Goal: Task Accomplishment & Management: Use online tool/utility

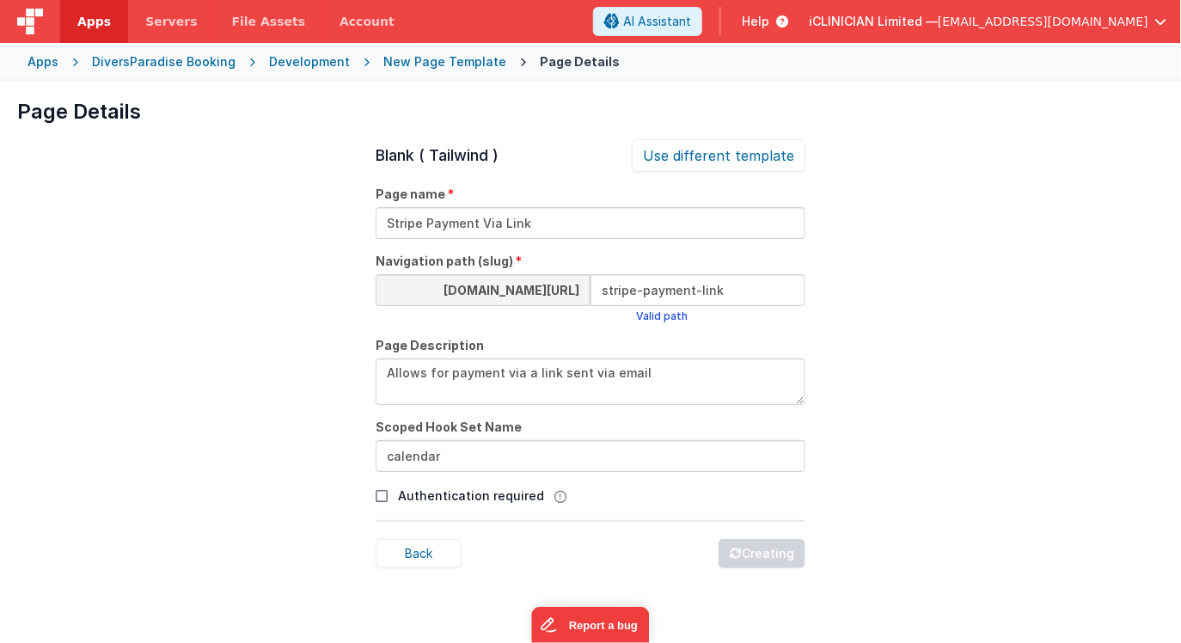
scroll to position [58, 0]
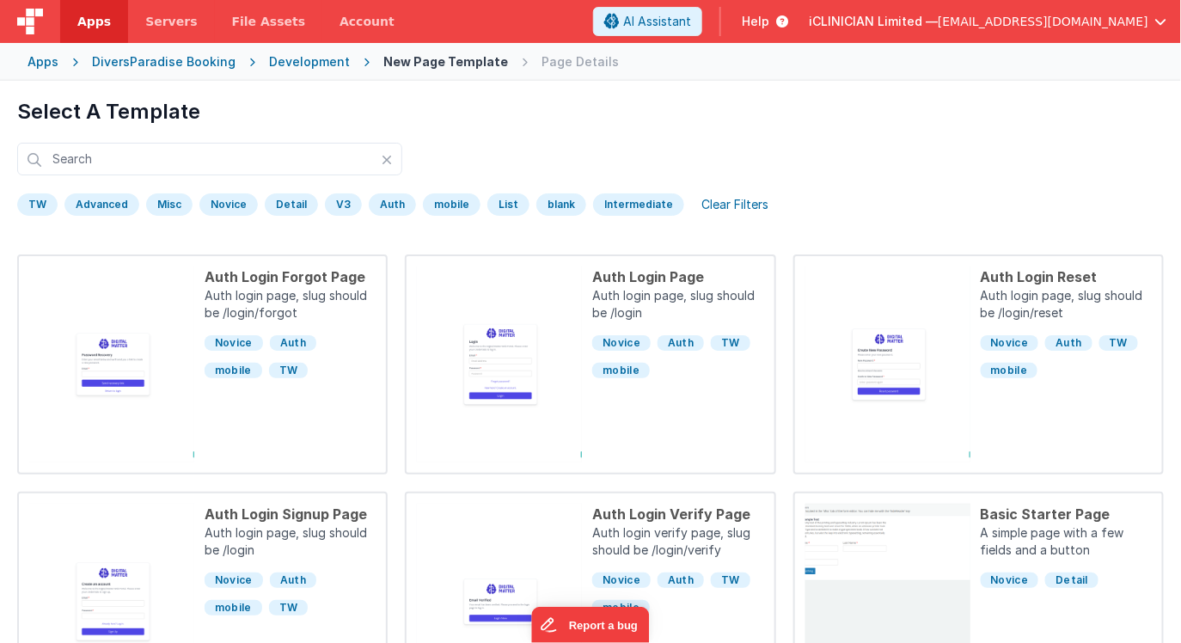
click at [45, 59] on div "Apps" at bounding box center [43, 61] width 31 height 17
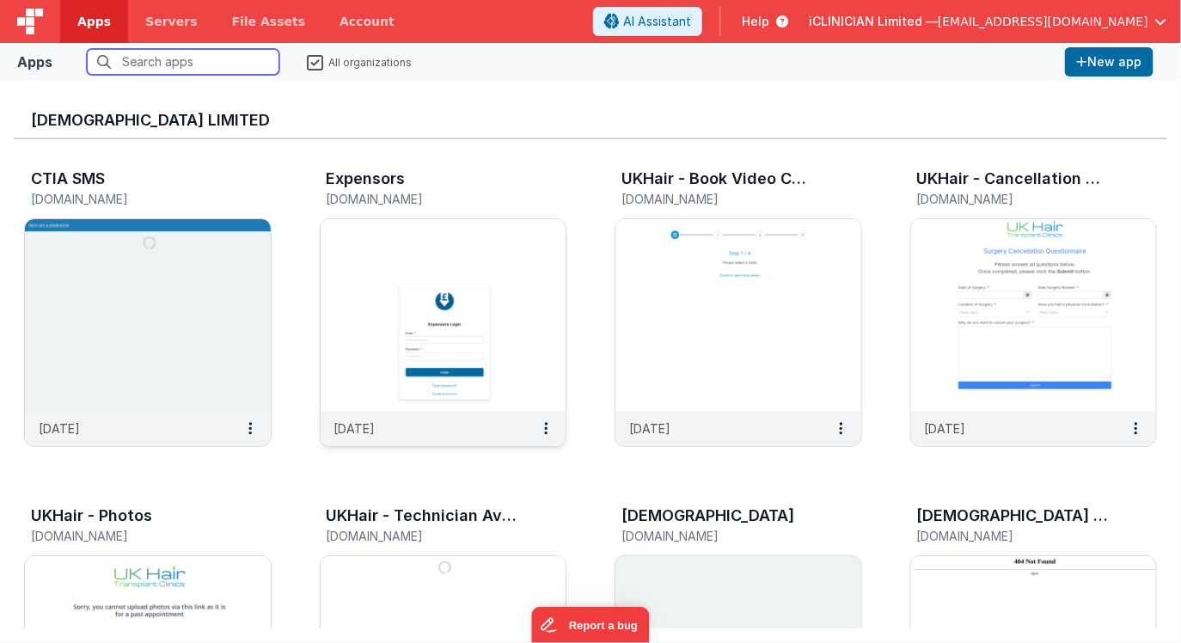
scroll to position [3, 0]
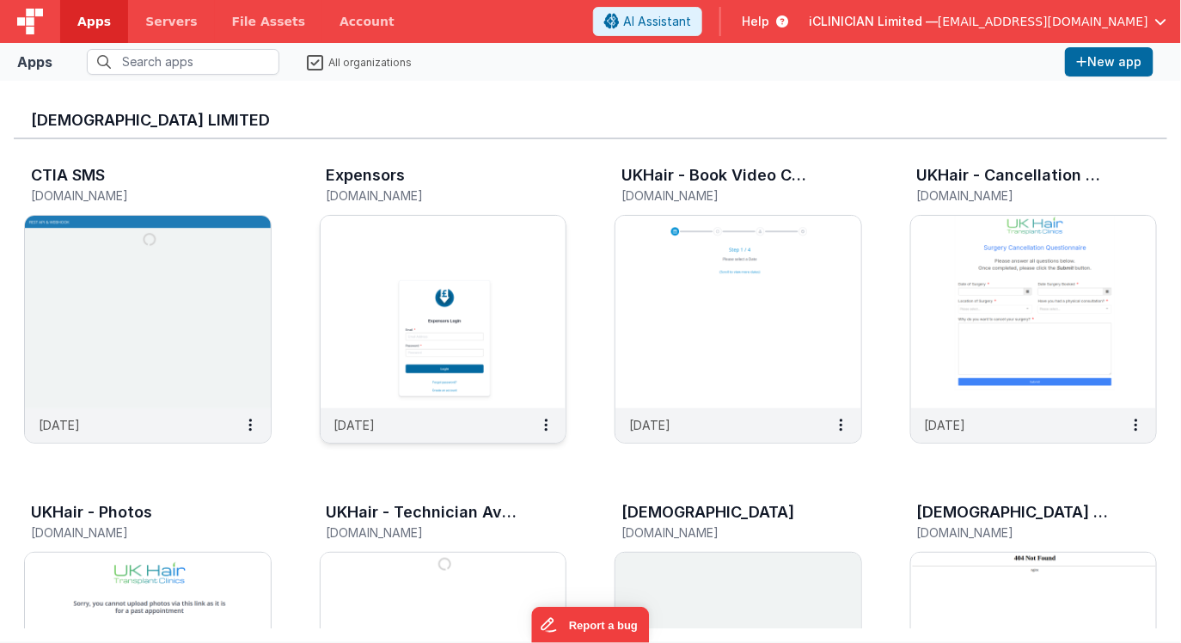
click at [434, 313] on img at bounding box center [444, 312] width 246 height 193
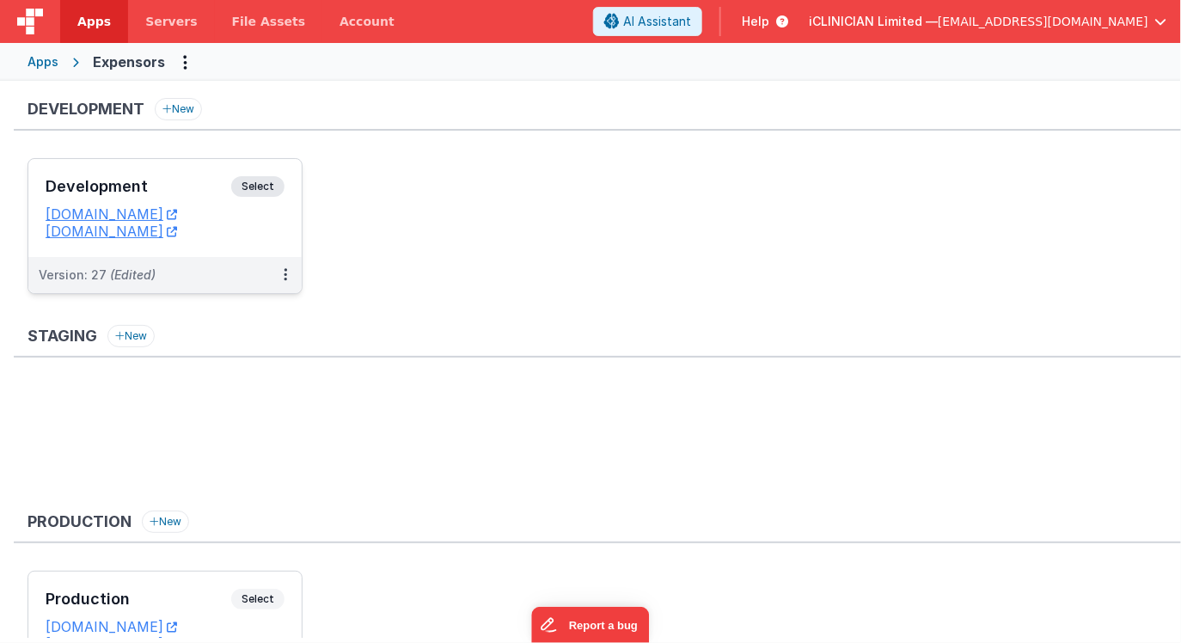
click at [188, 170] on div "Development Select URLs [DOMAIN_NAME] [DOMAIN_NAME]" at bounding box center [164, 208] width 273 height 98
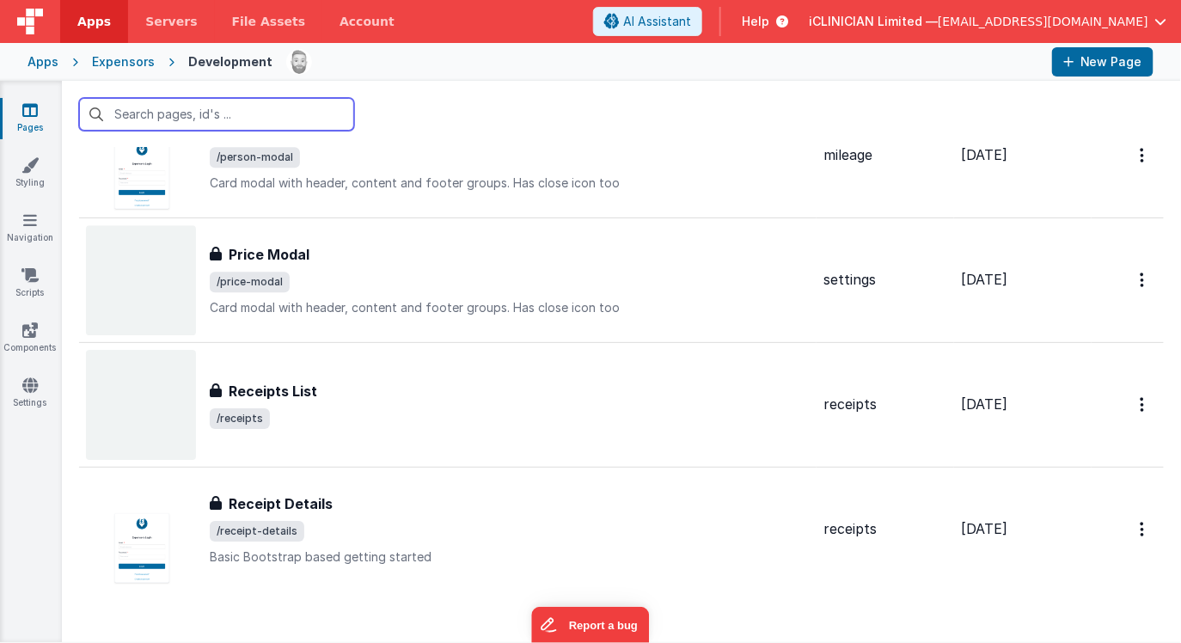
scroll to position [1712, 0]
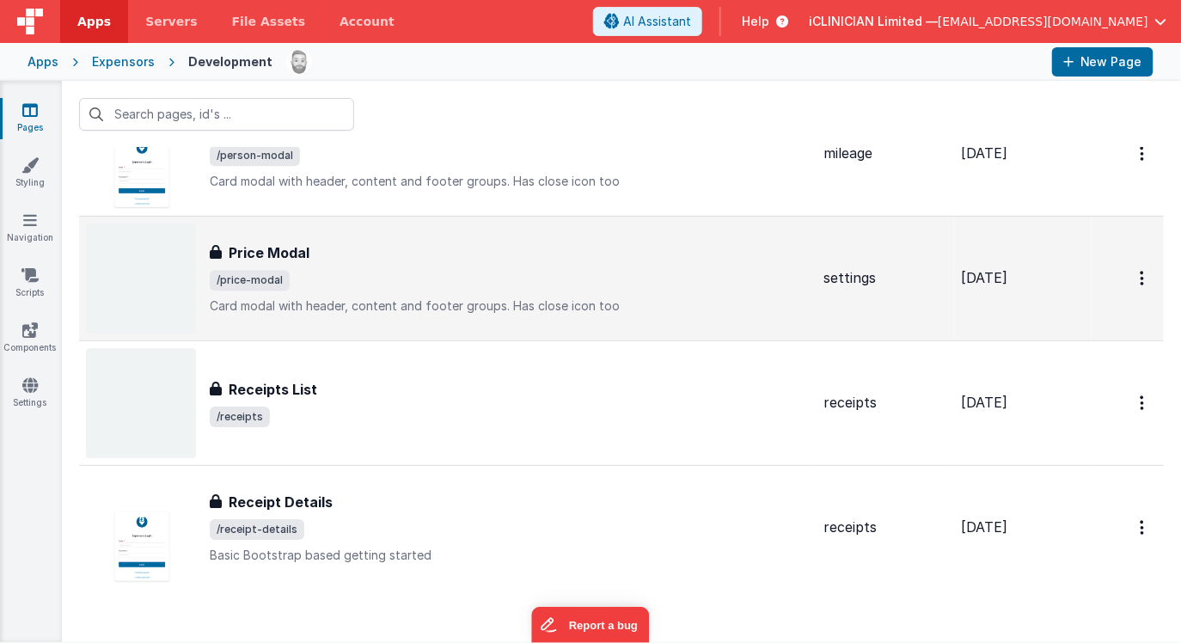
click at [493, 281] on span "/price-modal" at bounding box center [510, 280] width 600 height 21
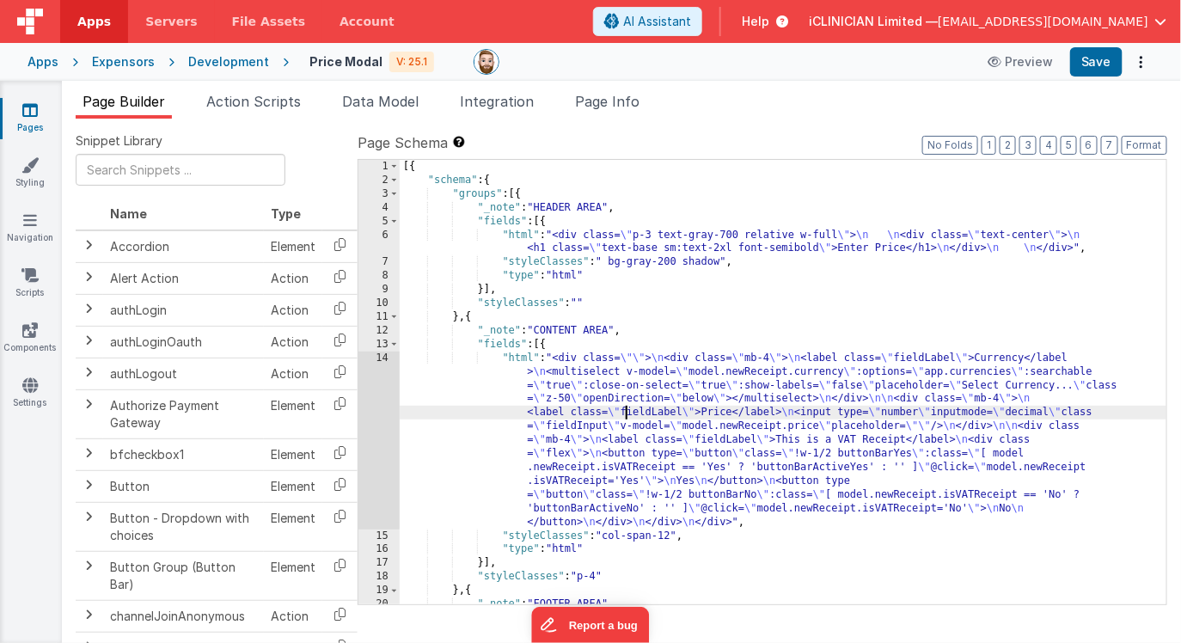
click at [628, 411] on div "[{ "schema" : { "groups" : [{ "_note" : "HEADER AREA" , "fields" : [{ "html" : …" at bounding box center [784, 396] width 768 height 472
click at [378, 425] on div "14" at bounding box center [378, 441] width 41 height 178
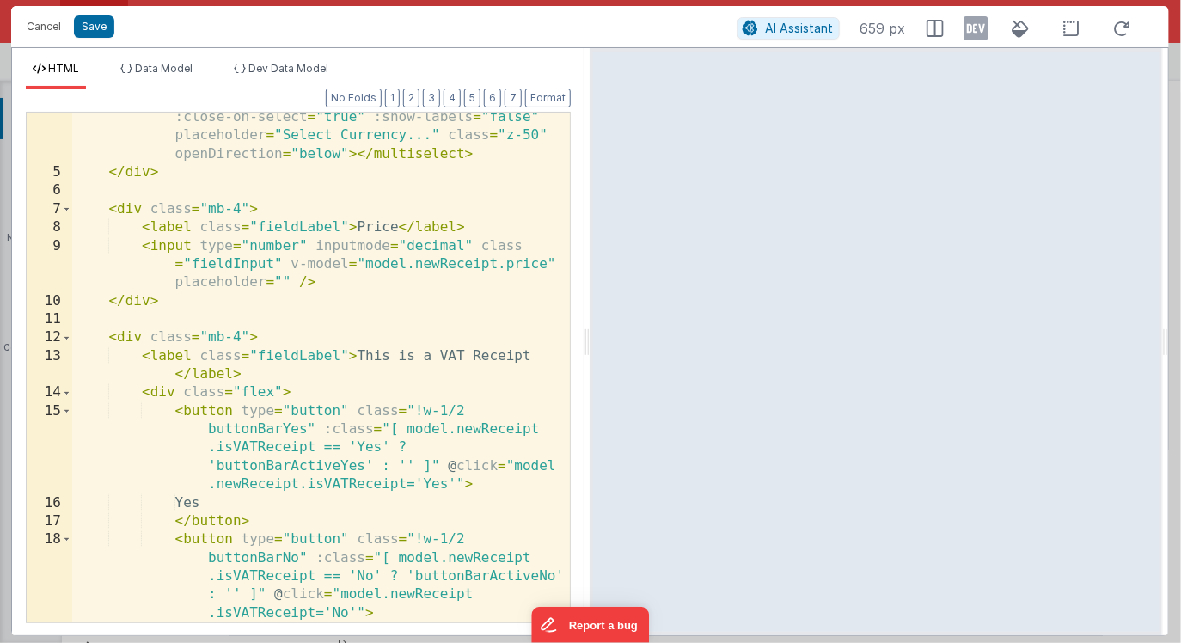
scroll to position [95, 0]
click at [971, 29] on icon at bounding box center [977, 29] width 24 height 28
click at [191, 297] on div "< multiselect v-model = "model.newReceipt.currency" :options = "app.currencies"…" at bounding box center [321, 381] width 499 height 620
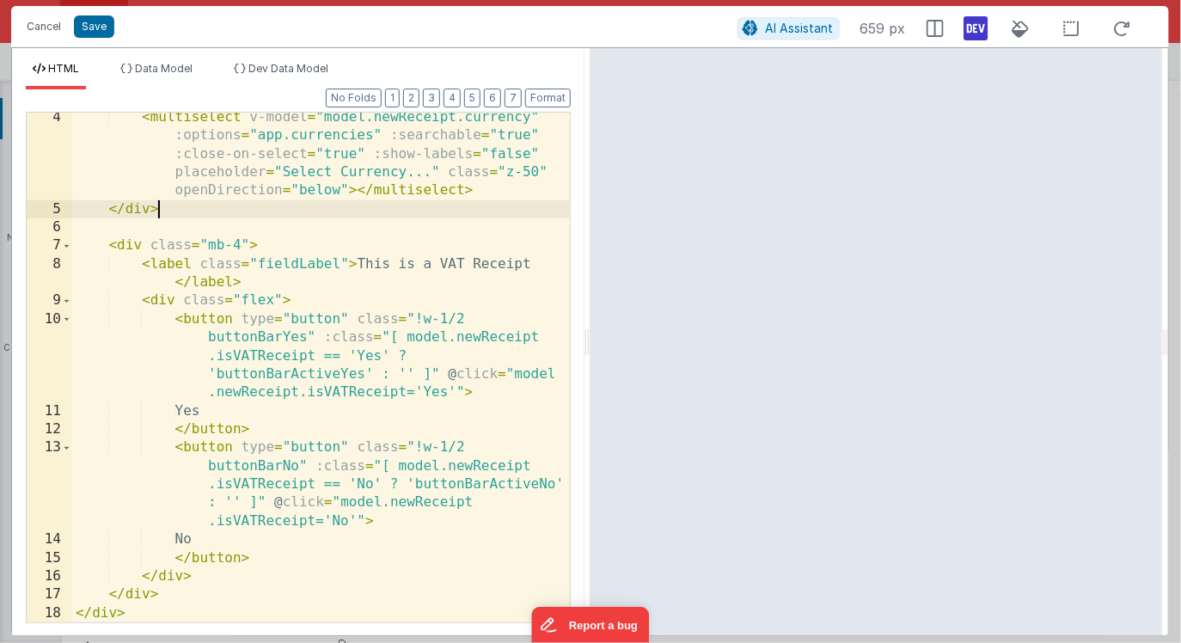
scroll to position [58, 0]
click at [180, 590] on div "< multiselect v-model = "model.newReceipt.currency" :options = "app.currencies"…" at bounding box center [321, 418] width 499 height 620
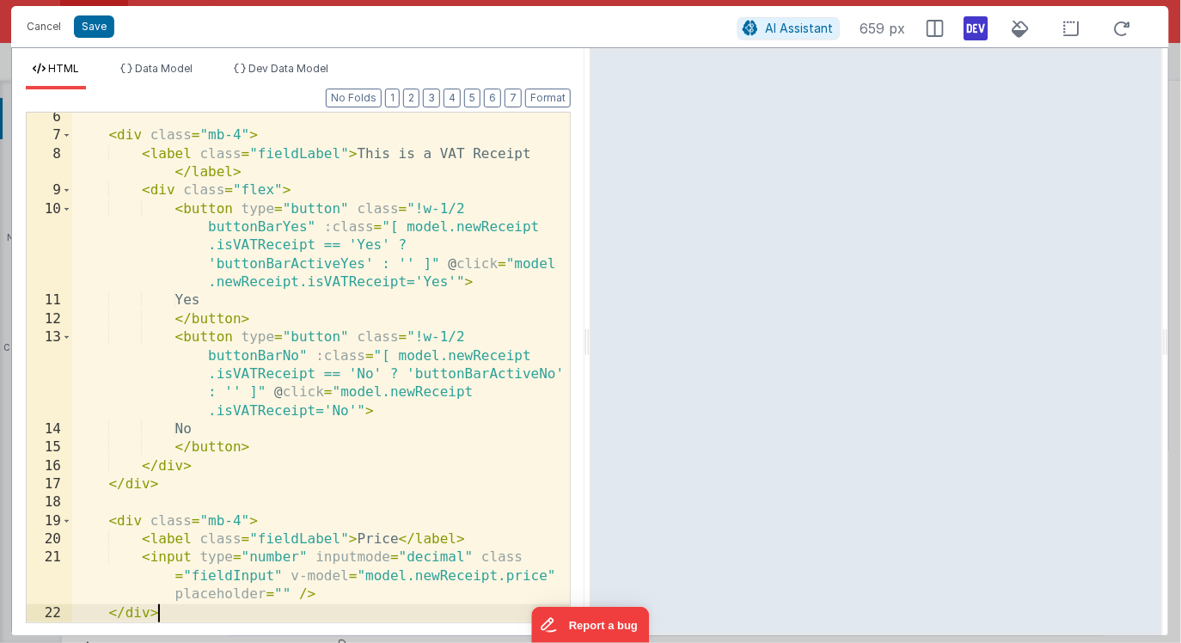
scroll to position [187, 0]
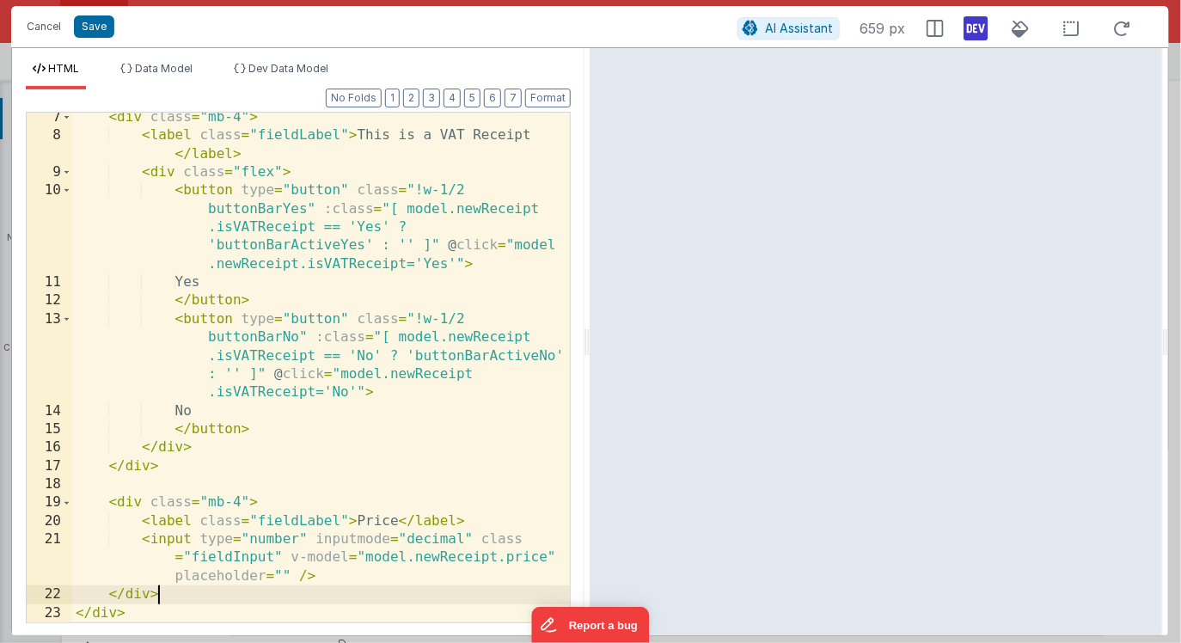
click at [109, 503] on div "< div class = "mb-4" > < label class = "fieldLabel" > This is a VAT Receipt </ …" at bounding box center [321, 381] width 499 height 547
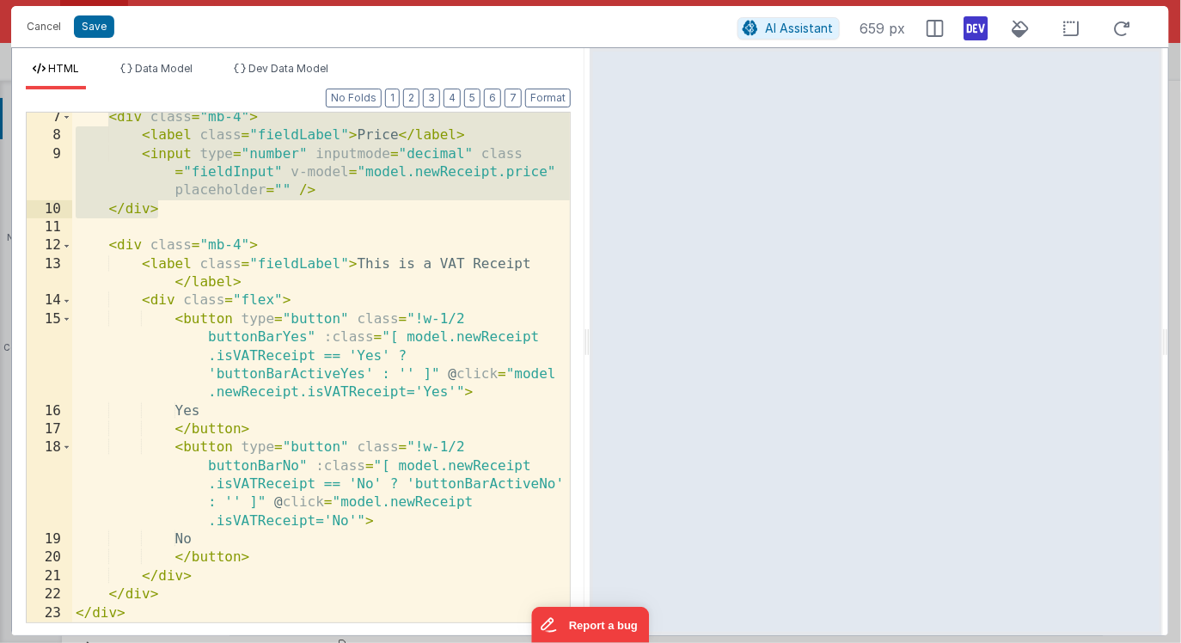
click at [170, 593] on div "< div class = "mb-4" > < label class = "fieldLabel" > Price </ label > < input …" at bounding box center [321, 381] width 499 height 547
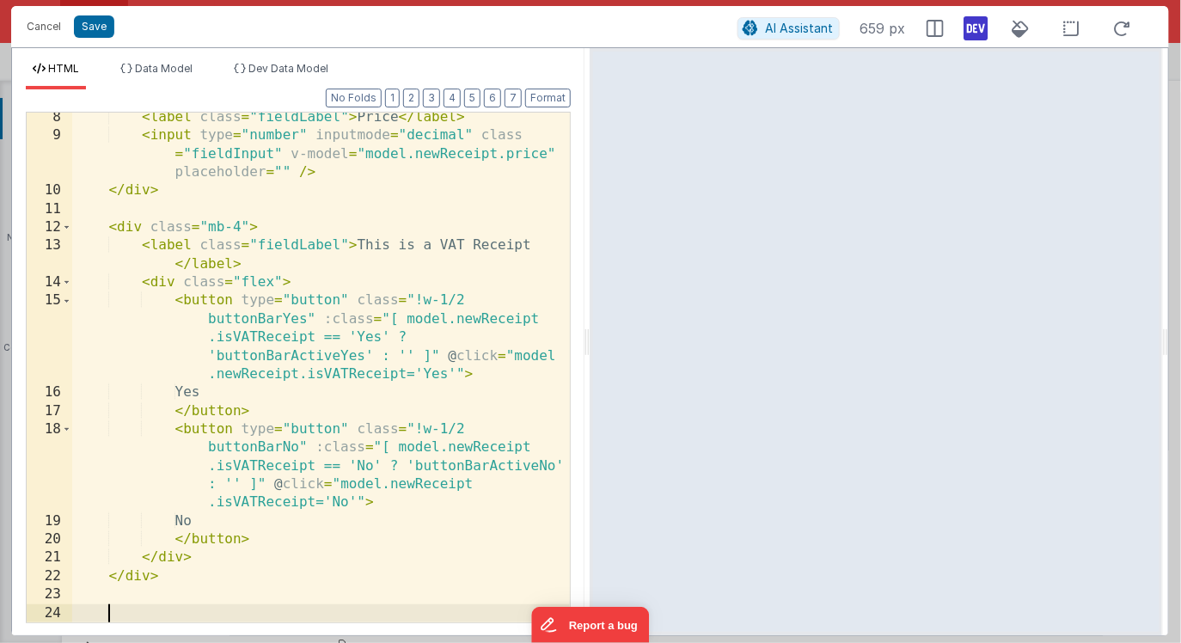
paste textarea
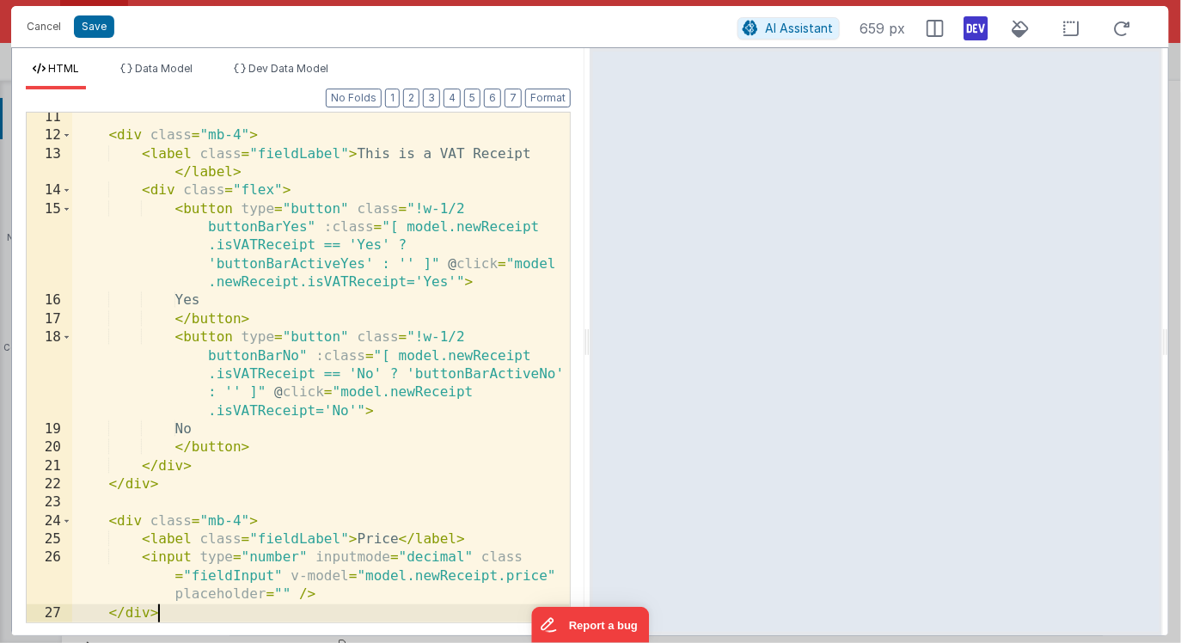
scroll to position [315, 0]
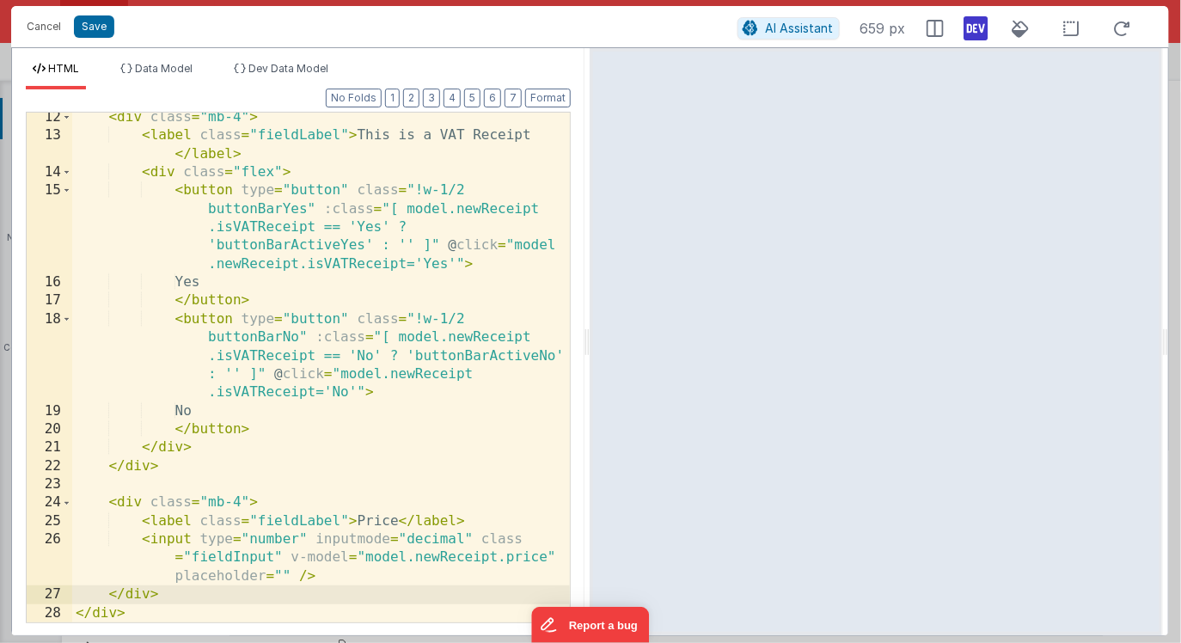
click at [367, 522] on div "< div class = "mb-4" > < label class = "fieldLabel" > This is a VAT Receipt </ …" at bounding box center [321, 381] width 499 height 547
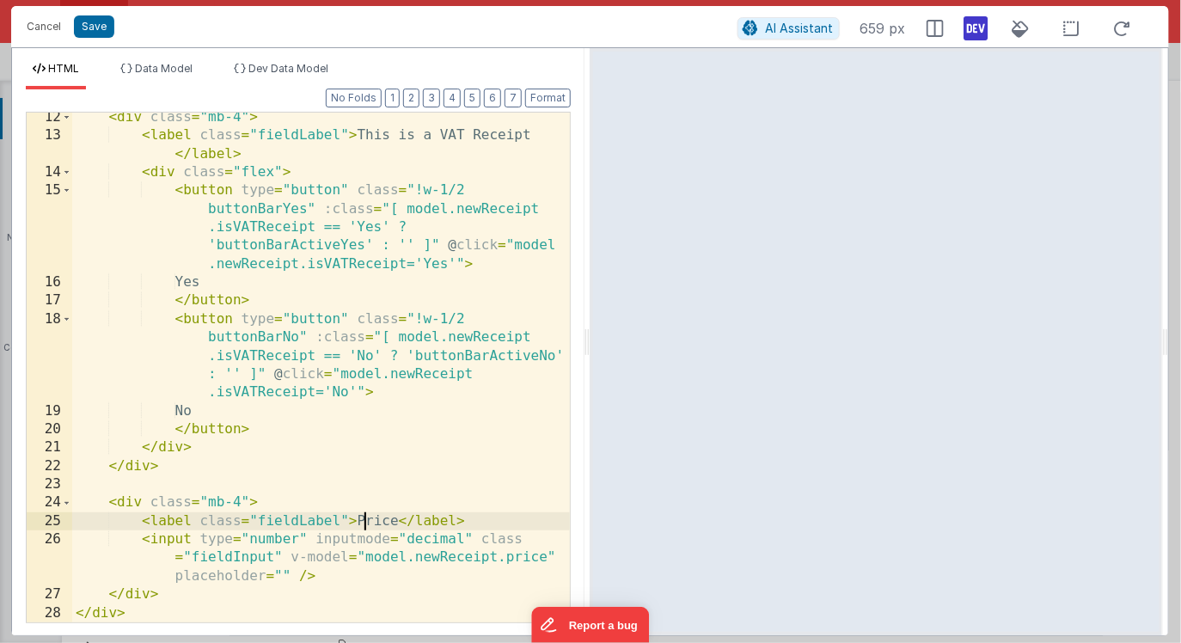
click at [367, 522] on div "< div class = "mb-4" > < label class = "fieldLabel" > This is a VAT Receipt </ …" at bounding box center [321, 381] width 499 height 547
click at [511, 555] on div "< div class = "mb-4" > < label class = "fieldLabel" > This is a VAT Receipt </ …" at bounding box center [321, 381] width 499 height 547
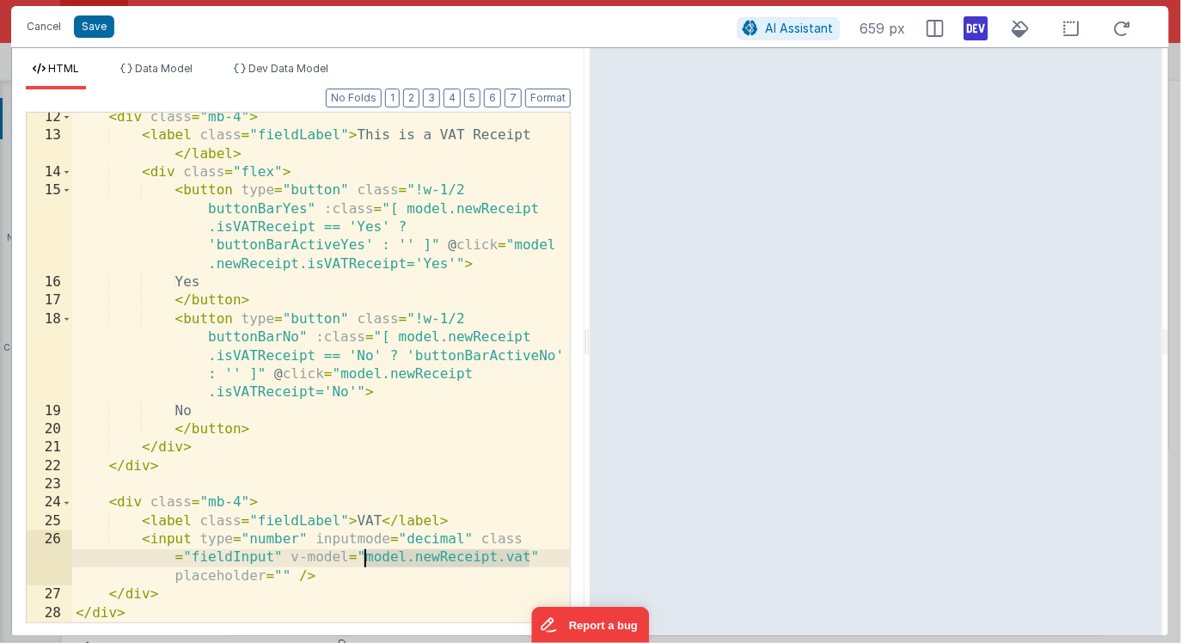
click at [365, 559] on div "< div class = "mb-4" > < label class = "fieldLabel" > This is a VAT Receipt </ …" at bounding box center [321, 381] width 499 height 547
click at [144, 505] on div "< div class = "mb-4" > < label class = "fieldLabel" > This is a VAT Receipt </ …" at bounding box center [321, 381] width 499 height 547
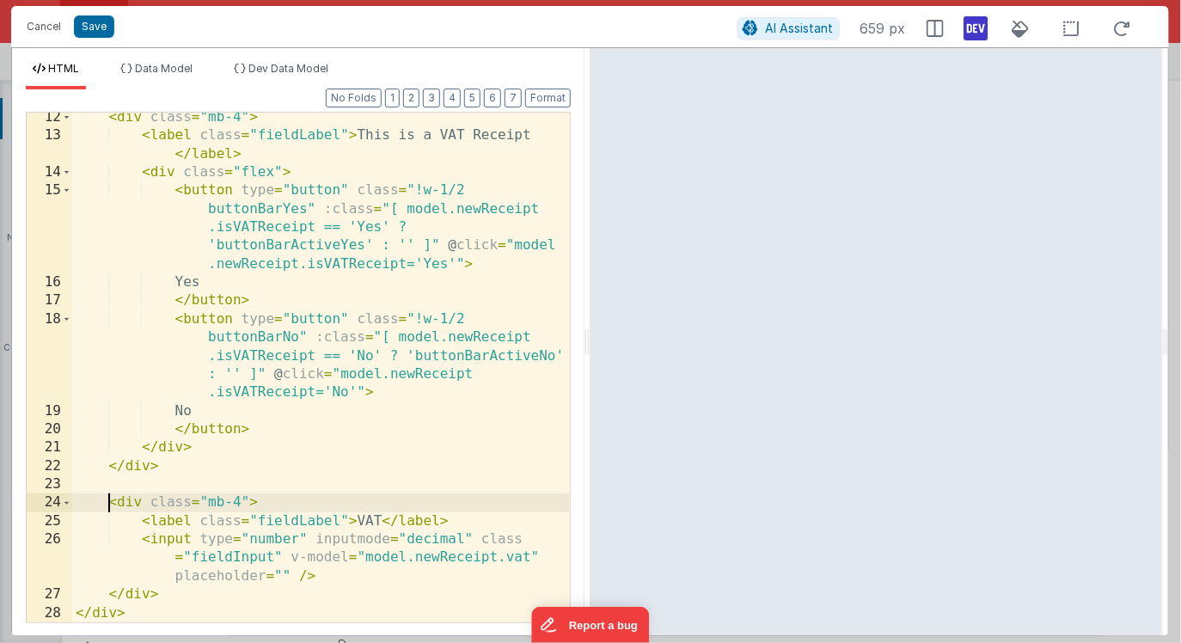
click at [109, 503] on div "< div class = "mb-4" > < label class = "fieldLabel" > This is a VAT Receipt </ …" at bounding box center [321, 381] width 499 height 547
click at [171, 592] on div "< div class = "mb-4" > < label class = "fieldLabel" > This is a VAT Receipt </ …" at bounding box center [321, 381] width 499 height 547
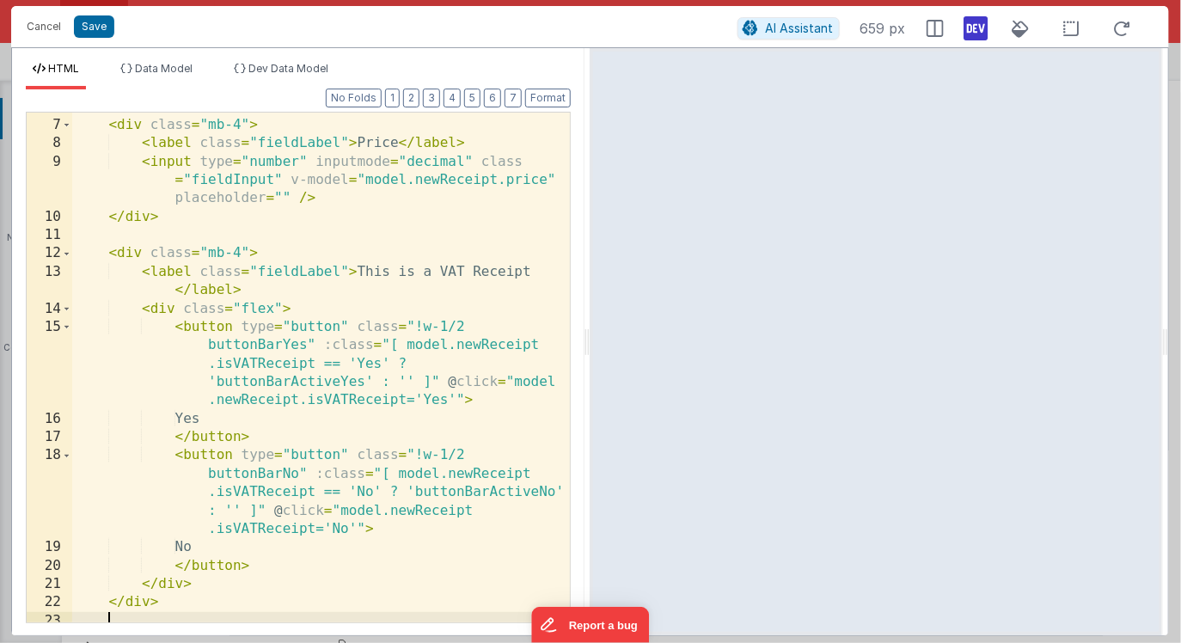
scroll to position [163, 0]
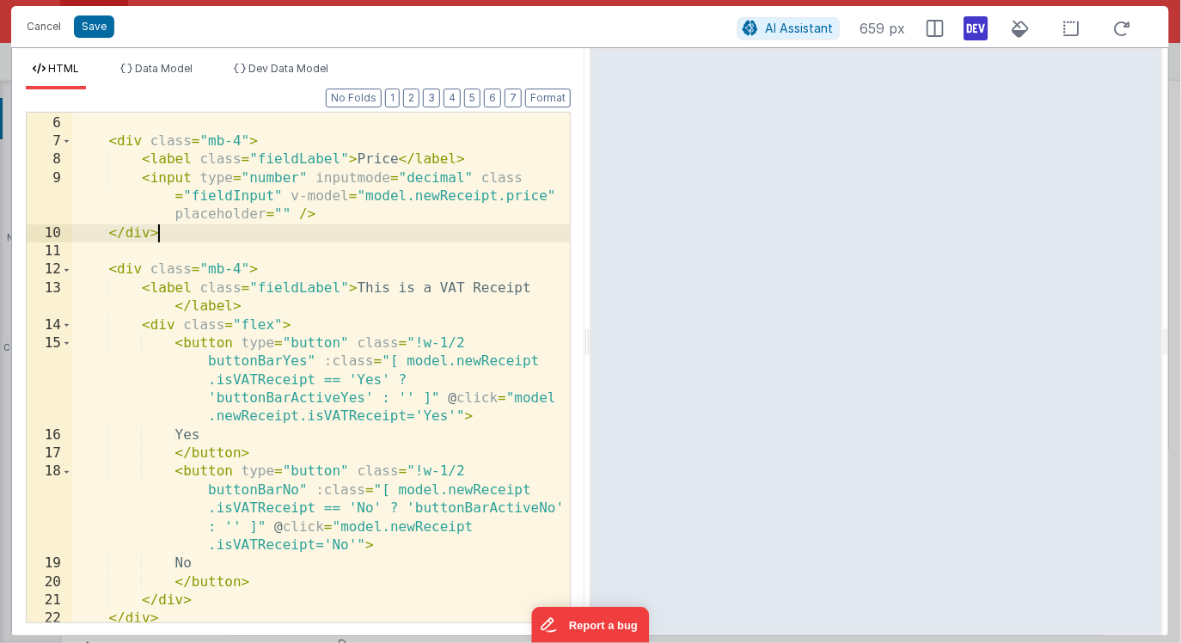
click at [322, 228] on div "</ div > < div class = "mb-4" > < label class = "fieldLabel" > Price </ label >…" at bounding box center [321, 368] width 499 height 547
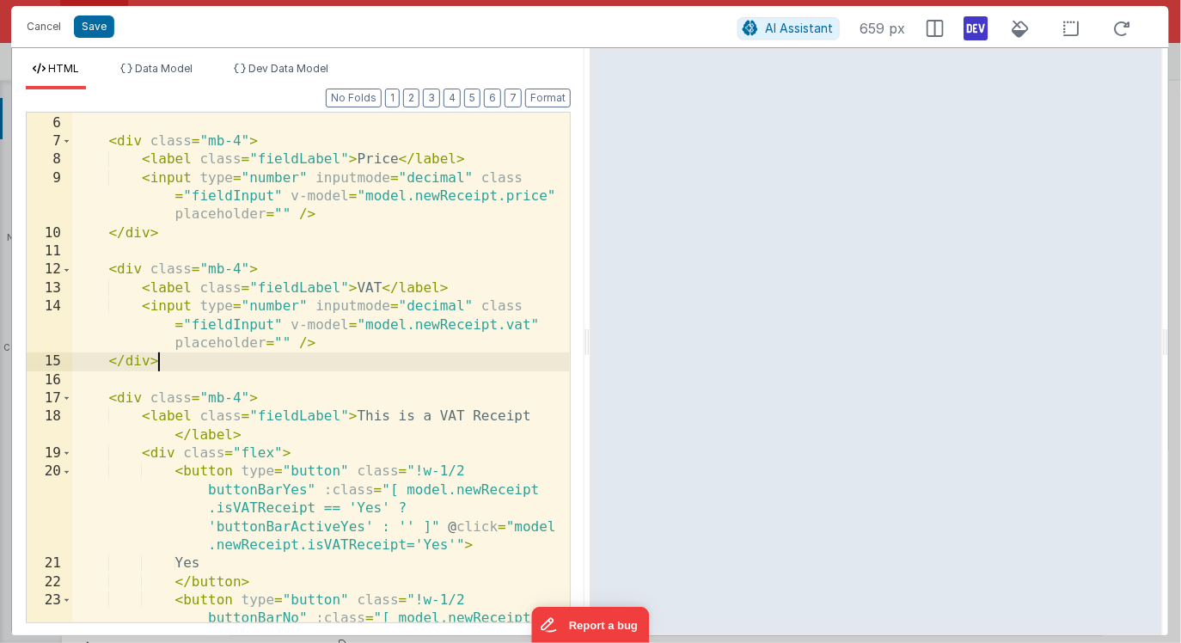
click at [109, 143] on div "</ div > < div class = "mb-4" > < label class = "fieldLabel" > Price </ label >…" at bounding box center [321, 405] width 499 height 620
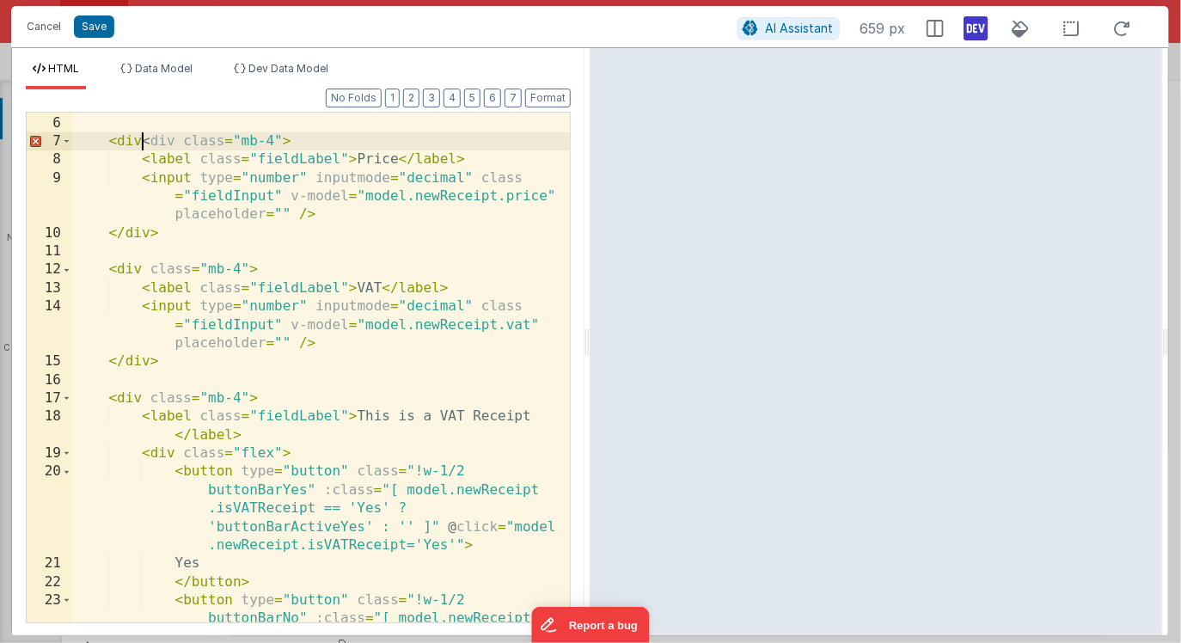
paste textarea
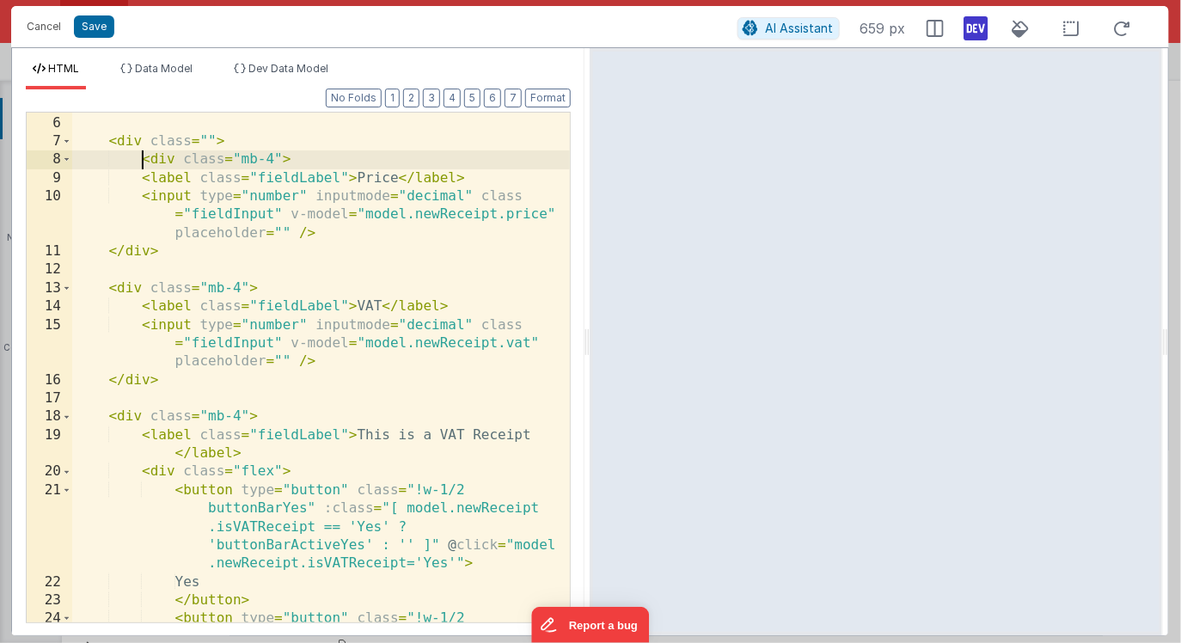
click at [171, 377] on div "</ div > < div class = "" > < div class = "mb-4" > < label class = "fieldLabel"…" at bounding box center [321, 405] width 499 height 620
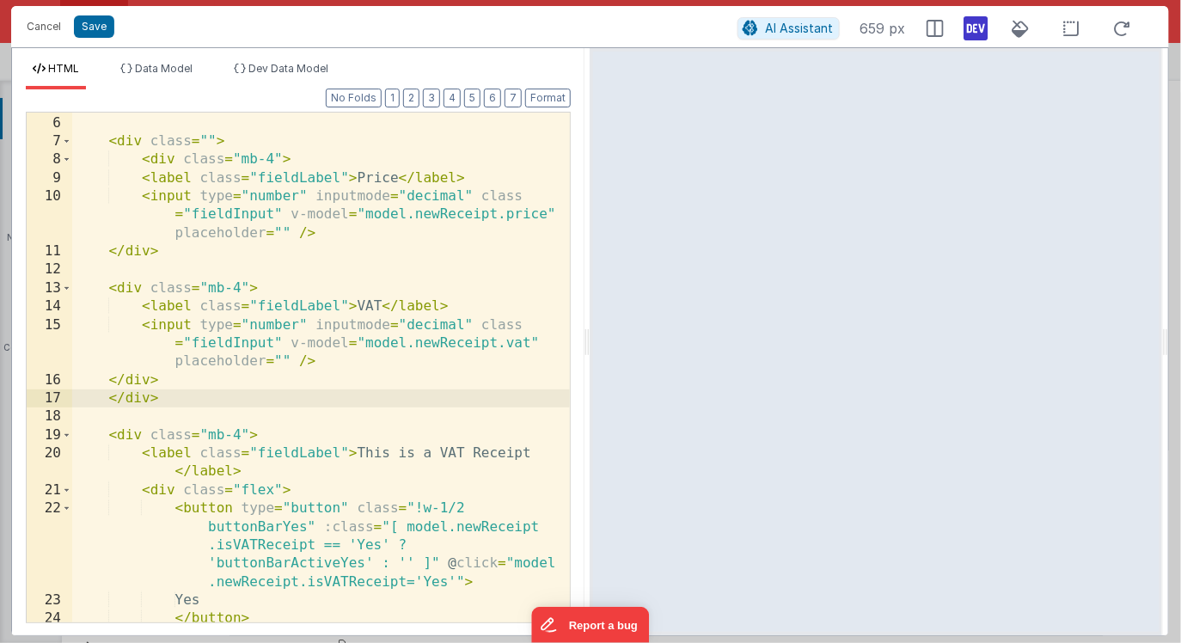
click at [149, 142] on div "</ div > < div class = "" > < div class = "mb-4" > < label class = "fieldLabel"…" at bounding box center [321, 368] width 499 height 547
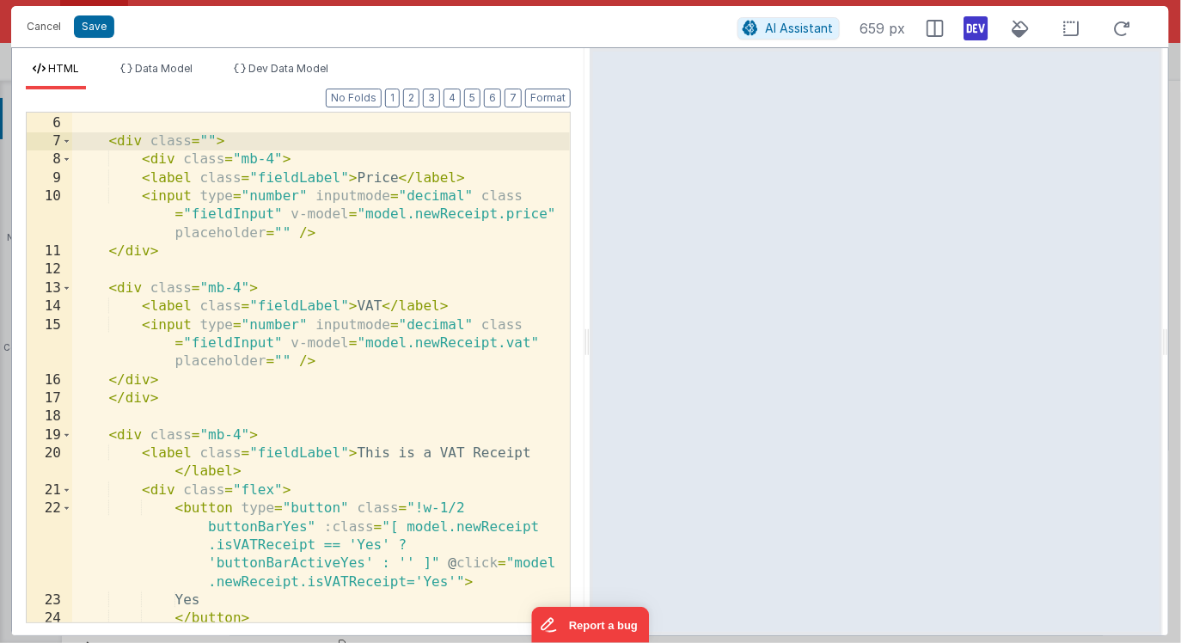
click at [213, 140] on div "</ div > < div class = "" > < div class = "mb-4" > < label class = "fieldLabel"…" at bounding box center [321, 368] width 499 height 547
click at [403, 527] on div "</ div > < div :class = "[ ? '' : '' ]" > < div class = "mb-4" > < label class …" at bounding box center [321, 368] width 499 height 547
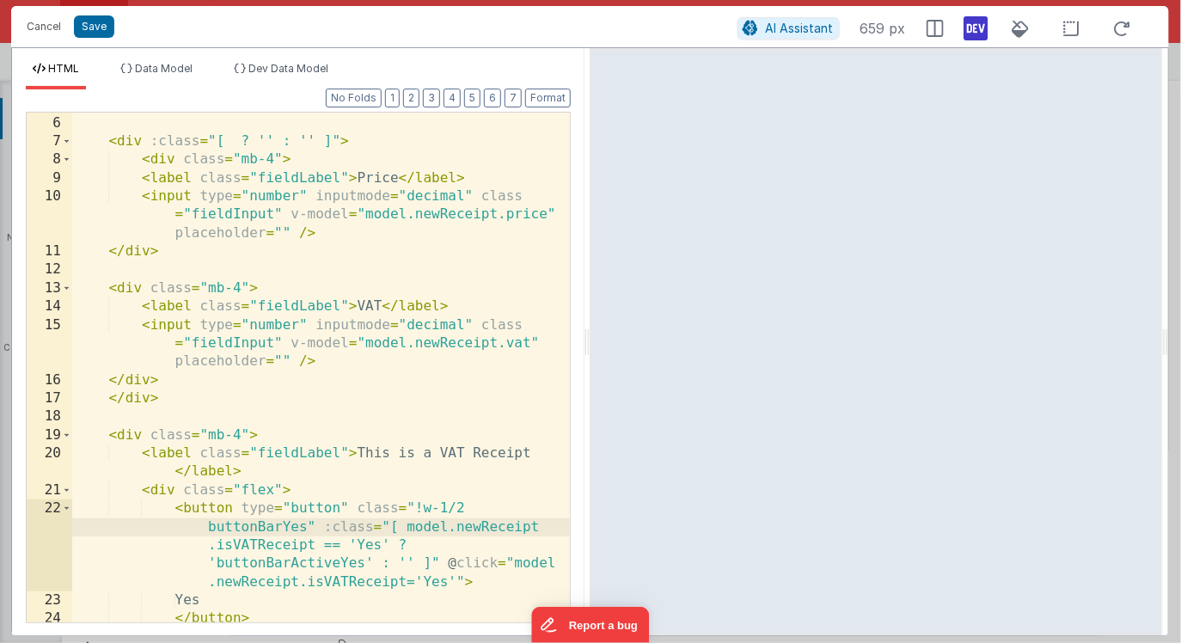
click at [389, 548] on div "</ div > < div :class = "[ ? '' : '' ]" > < div class = "mb-4" > < label class …" at bounding box center [321, 368] width 499 height 547
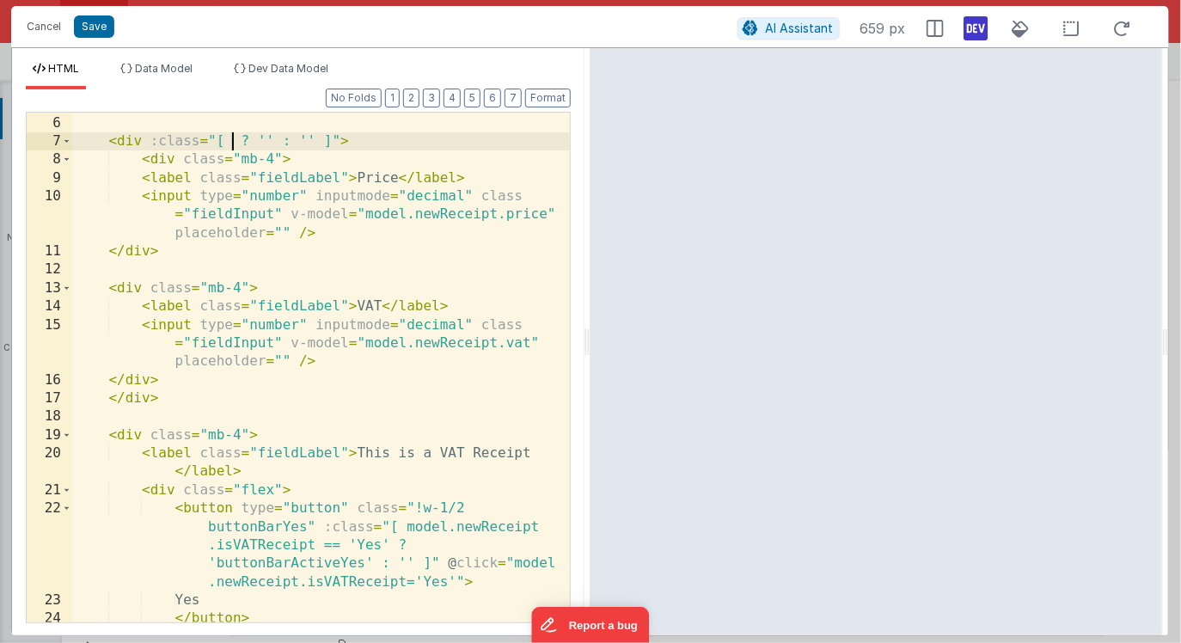
click at [230, 143] on div "</ div > < div :class = "[ ? '' : '' ]" > < div class = "mb-4" > < label class …" at bounding box center [321, 368] width 499 height 547
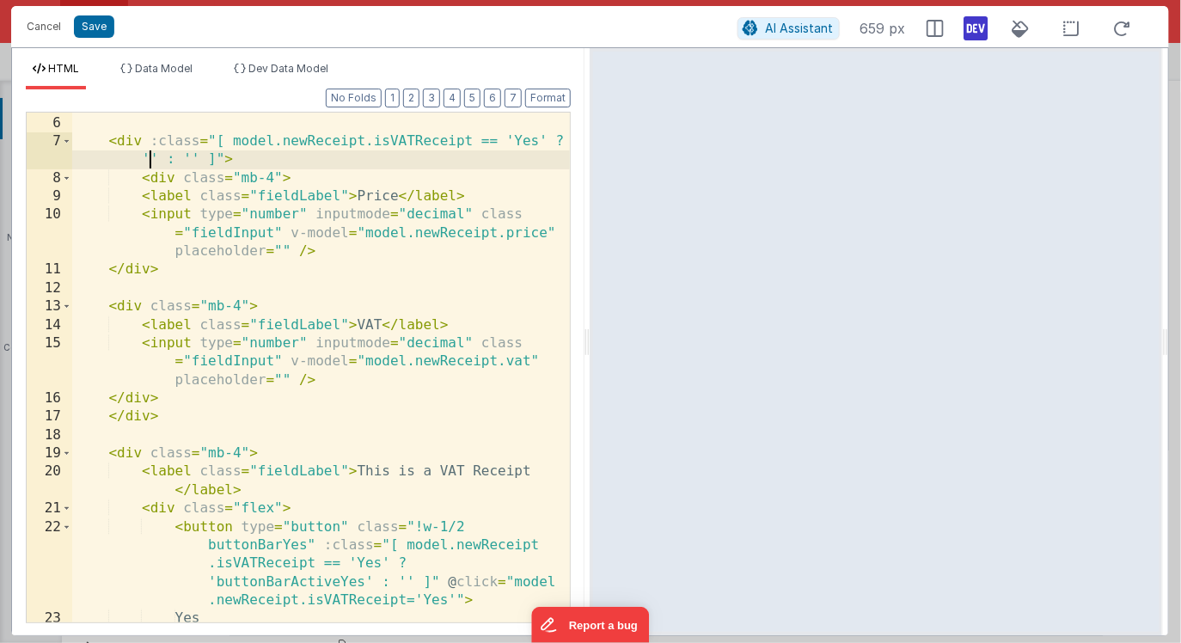
click at [150, 158] on div "</ div > < div :class = "[ model.newReceipt.isVATReceipt == 'Yes' ? '' : '' ]" …" at bounding box center [321, 368] width 499 height 547
click at [298, 72] on span "Dev Data Model" at bounding box center [288, 68] width 80 height 13
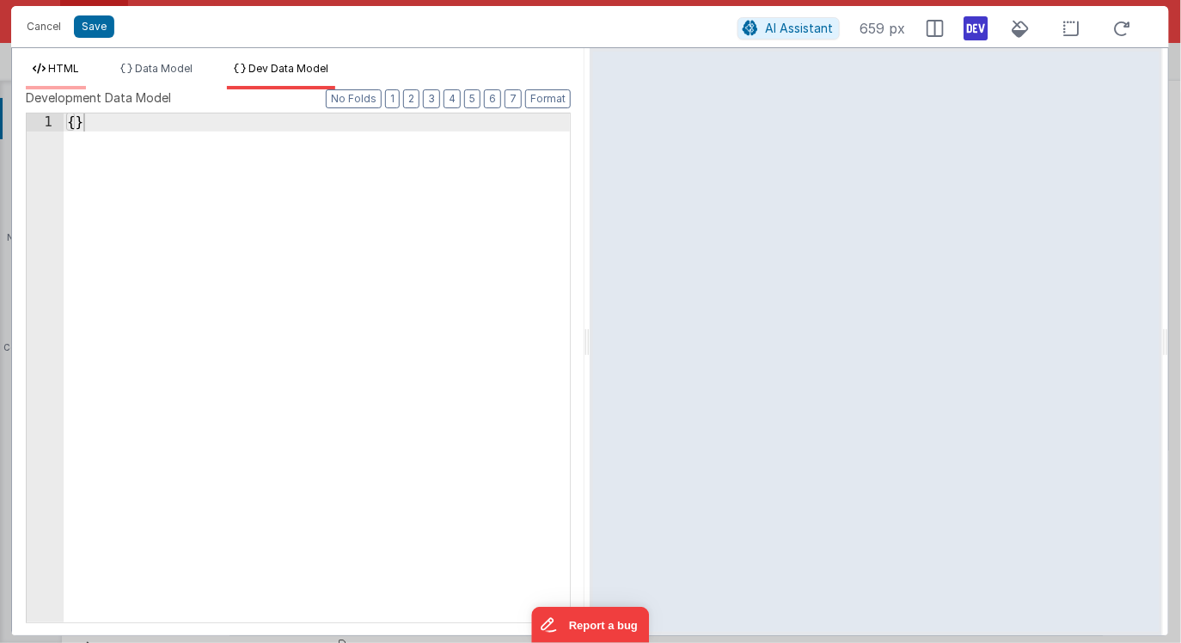
click at [73, 72] on span "HTML" at bounding box center [63, 68] width 31 height 13
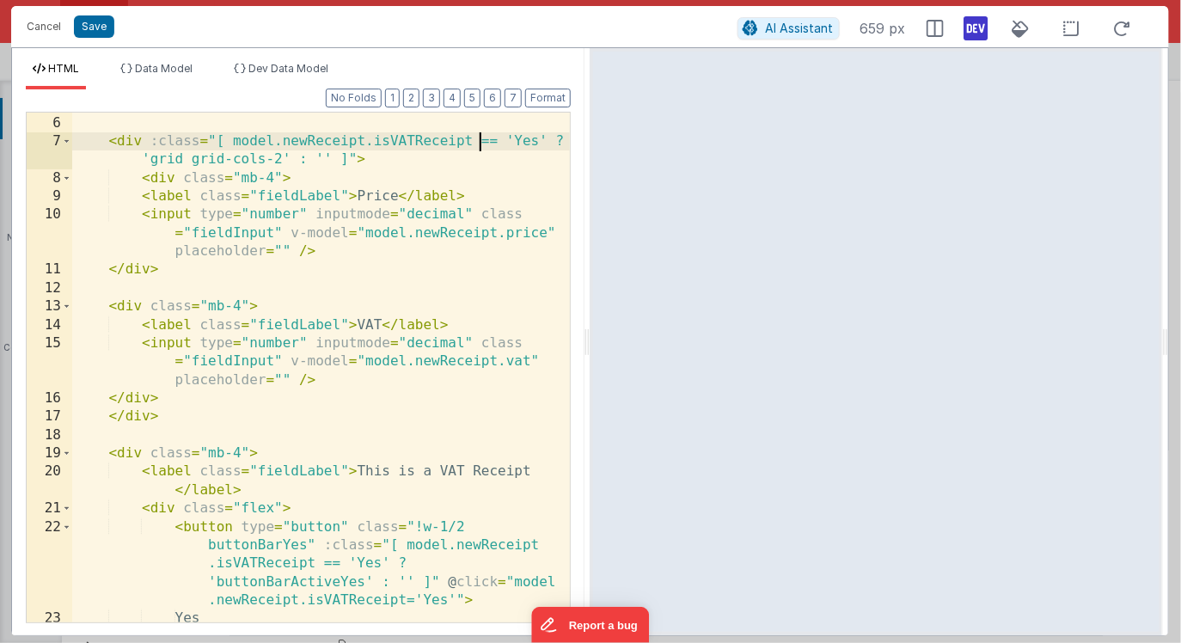
click at [477, 141] on div "</ div > < div :class = "[ model.newReceipt.isVATReceipt == 'Yes' ? 'grid grid-…" at bounding box center [321, 368] width 499 height 547
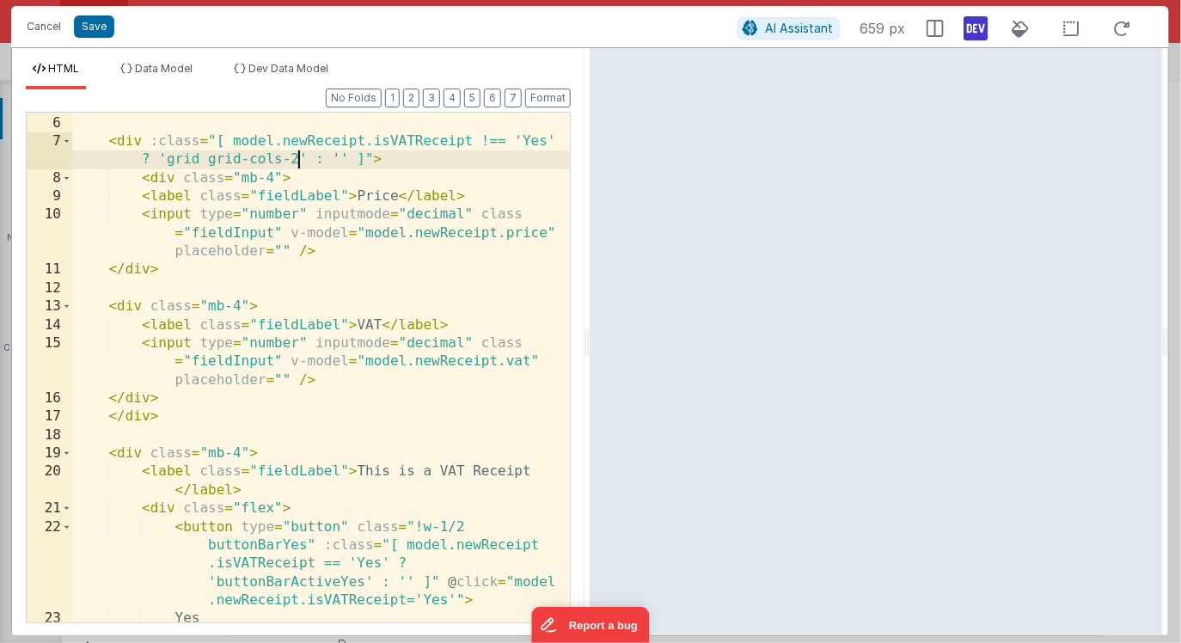
click at [300, 158] on div "</ div > < div :class = "[ model.newReceipt.isVATReceipt !== 'Yes' ? 'grid grid…" at bounding box center [321, 368] width 499 height 547
click at [540, 90] on button "Format" at bounding box center [548, 98] width 46 height 19
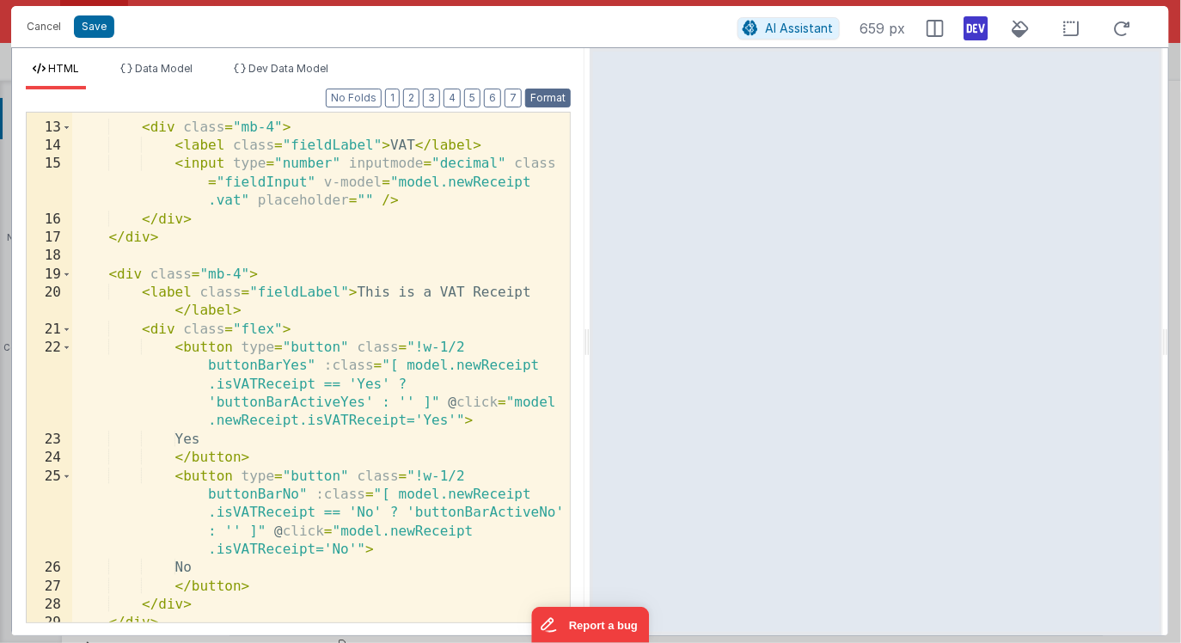
scroll to position [343, 0]
click at [437, 401] on div "< div class = "mb-4" > < label class = "fieldLabel" > VAT </ label > < input ty…" at bounding box center [321, 373] width 499 height 547
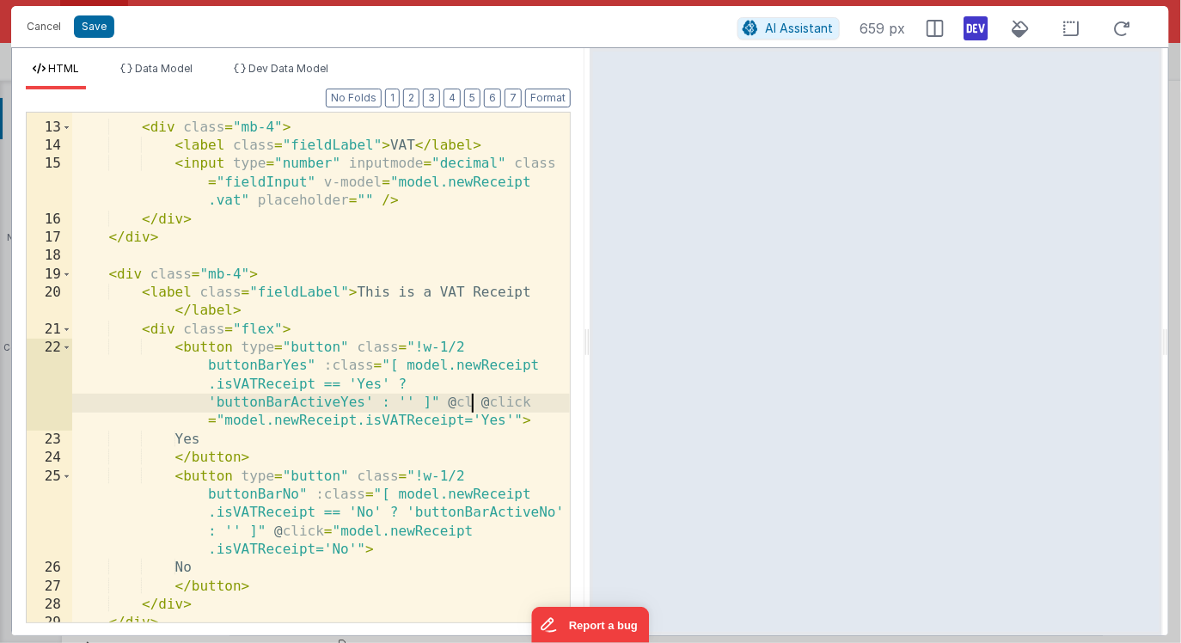
paste textarea
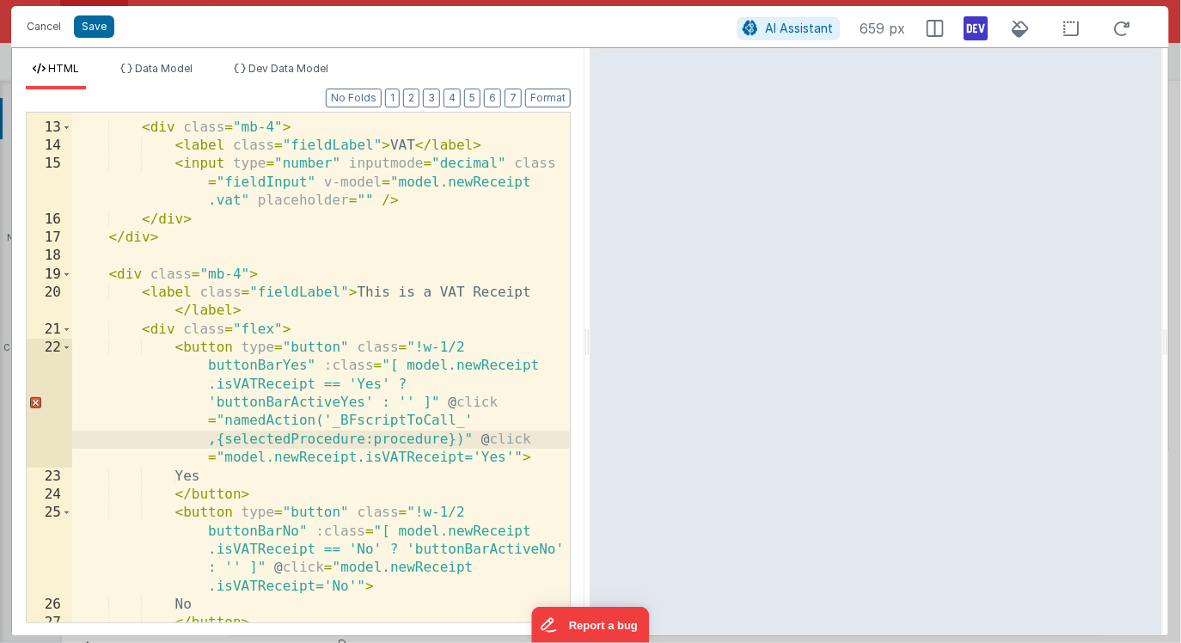
click at [385, 420] on div "< div class = "mb-4" > < label class = "fieldLabel" > VAT </ label > < input ty…" at bounding box center [321, 373] width 499 height 547
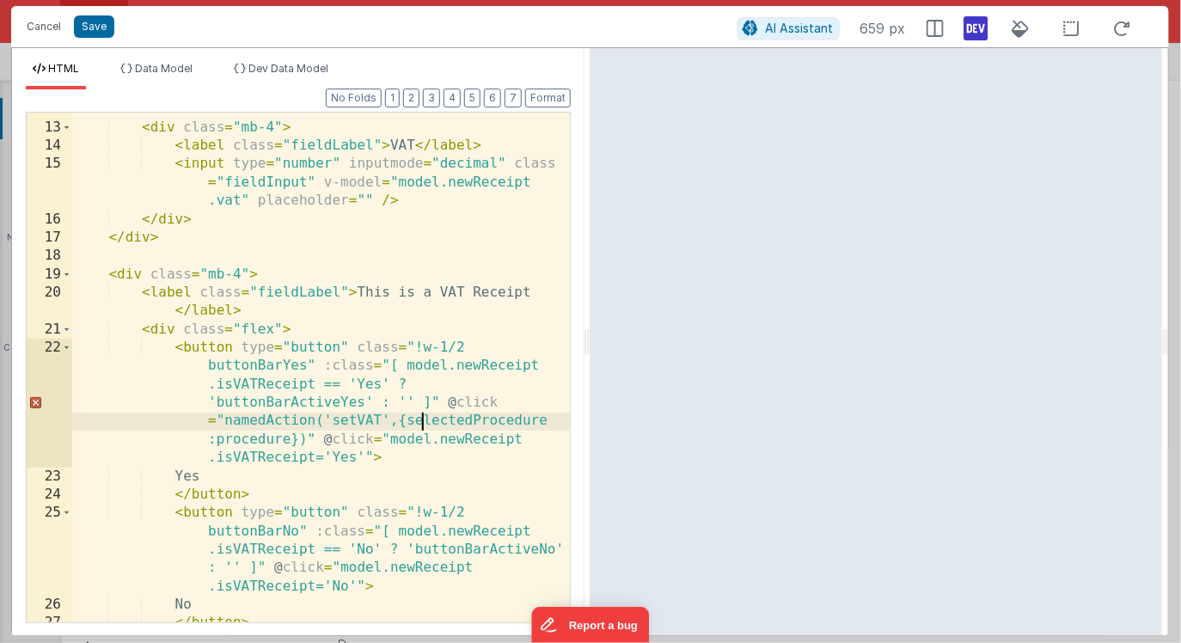
click at [422, 421] on div "< div class = "mb-4" > < label class = "fieldLabel" > VAT </ label > < input ty…" at bounding box center [321, 373] width 499 height 547
click at [495, 423] on div "< div class = "mb-4" > < label class = "fieldLabel" > VAT </ label > < input ty…" at bounding box center [321, 373] width 499 height 547
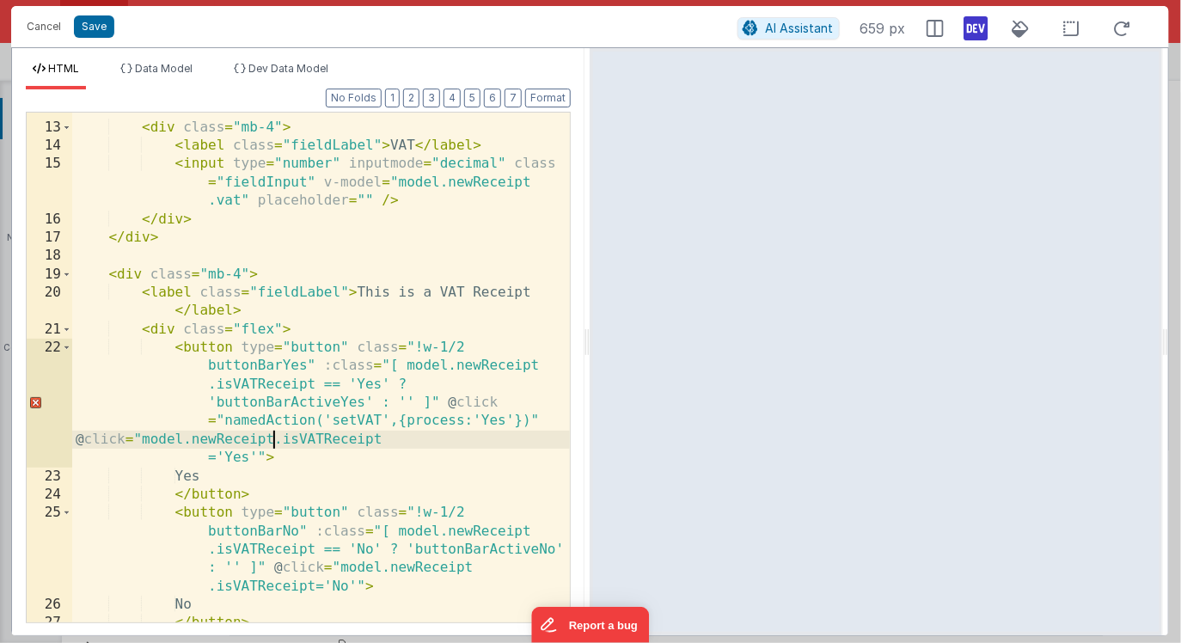
click at [275, 439] on div "< div class = "mb-4" > < label class = "fieldLabel" > VAT </ label > < input ty…" at bounding box center [321, 373] width 499 height 547
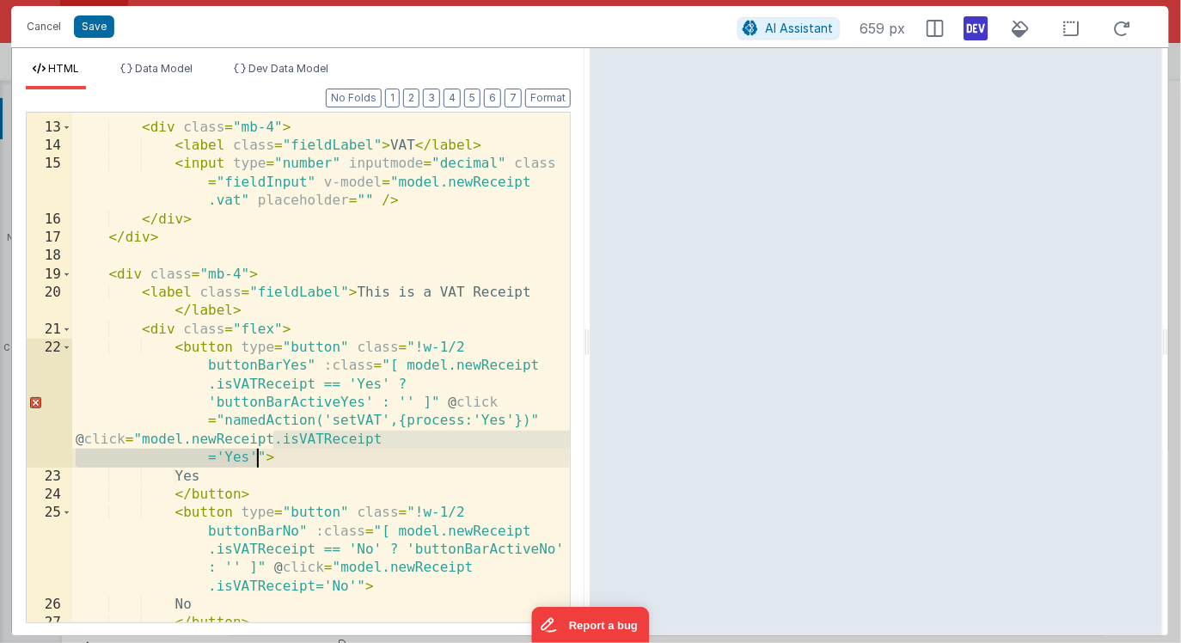
click at [255, 456] on div "< div class = "mb-4" > < label class = "fieldLabel" > VAT </ label > < input ty…" at bounding box center [321, 373] width 499 height 547
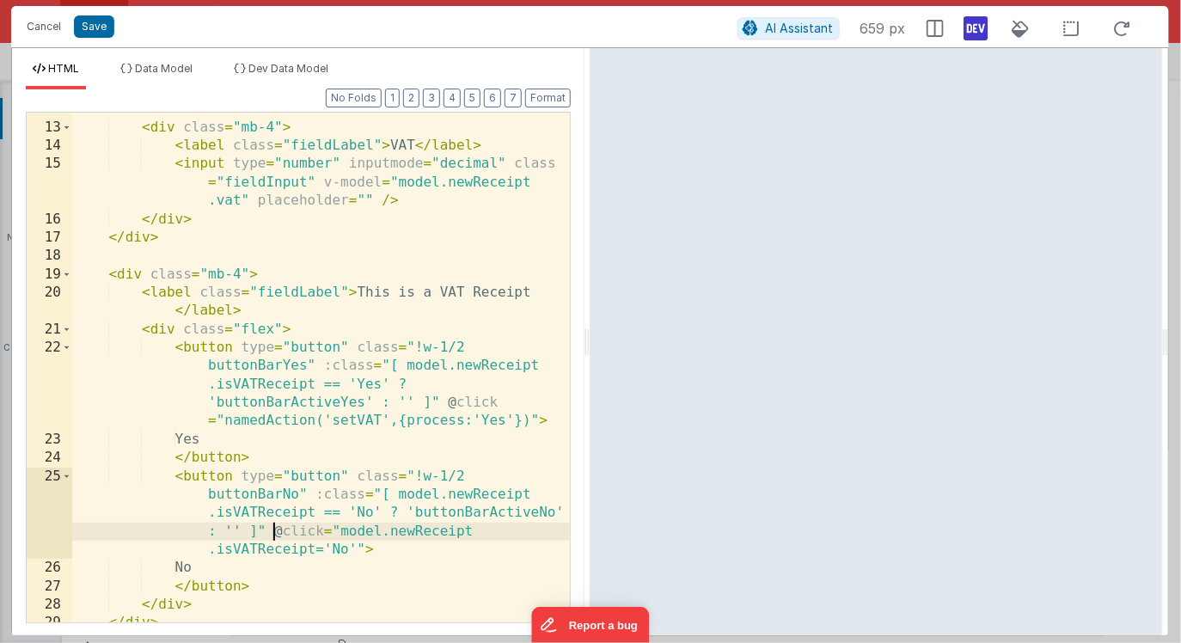
click at [273, 530] on div "< div class = "mb-4" > < label class = "fieldLabel" > VAT </ label > < input ty…" at bounding box center [321, 373] width 499 height 547
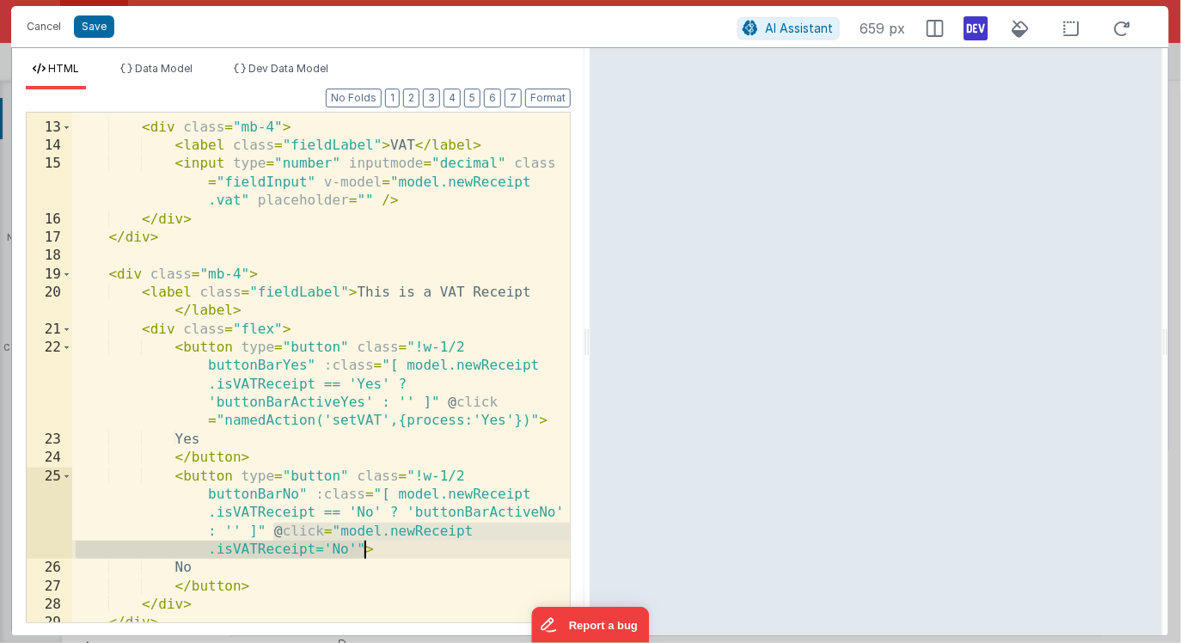
click at [362, 545] on div "< div class = "mb-4" > < label class = "fieldLabel" > VAT </ label > < input ty…" at bounding box center [321, 373] width 499 height 547
paste textarea
click at [315, 551] on div "< div class = "mb-4" > < label class = "fieldLabel" > VAT </ label > < input ty…" at bounding box center [321, 373] width 499 height 547
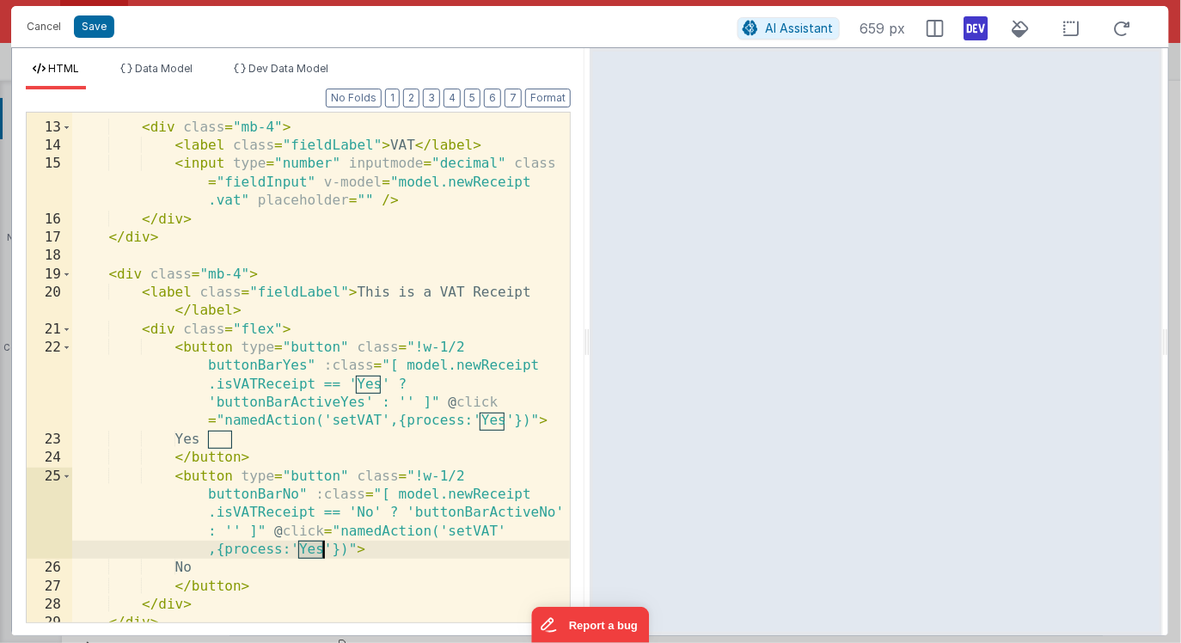
click at [315, 551] on div "< div class = "mb-4" > < label class = "fieldLabel" > VAT </ label > < input ty…" at bounding box center [321, 373] width 499 height 547
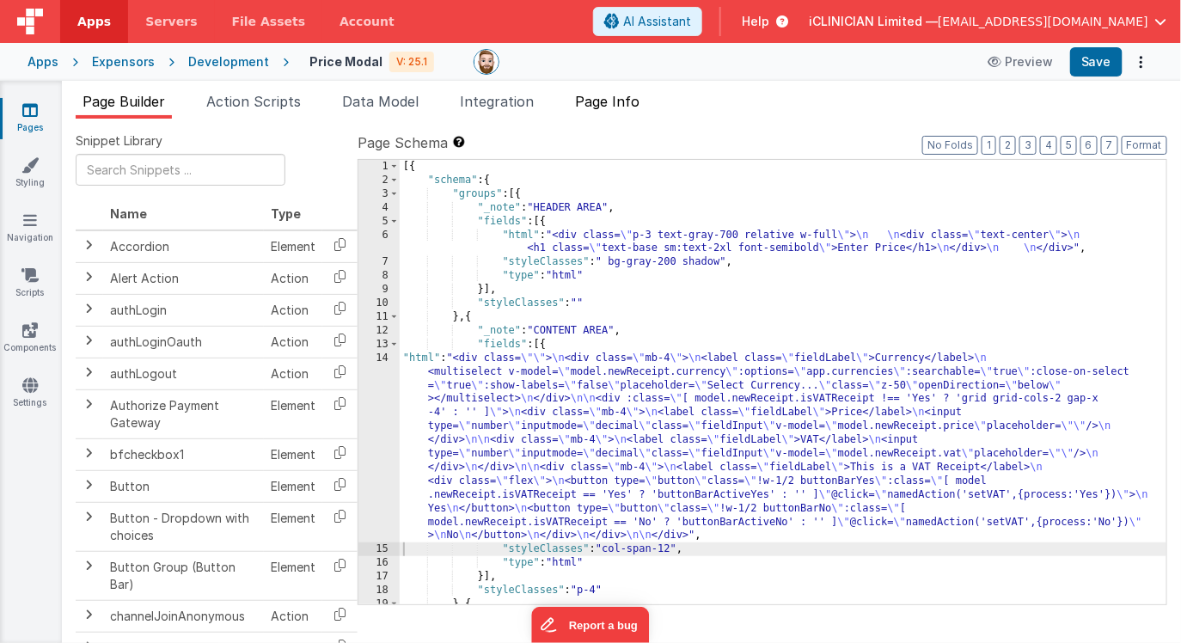
click at [634, 107] on span "Page Info" at bounding box center [607, 101] width 64 height 17
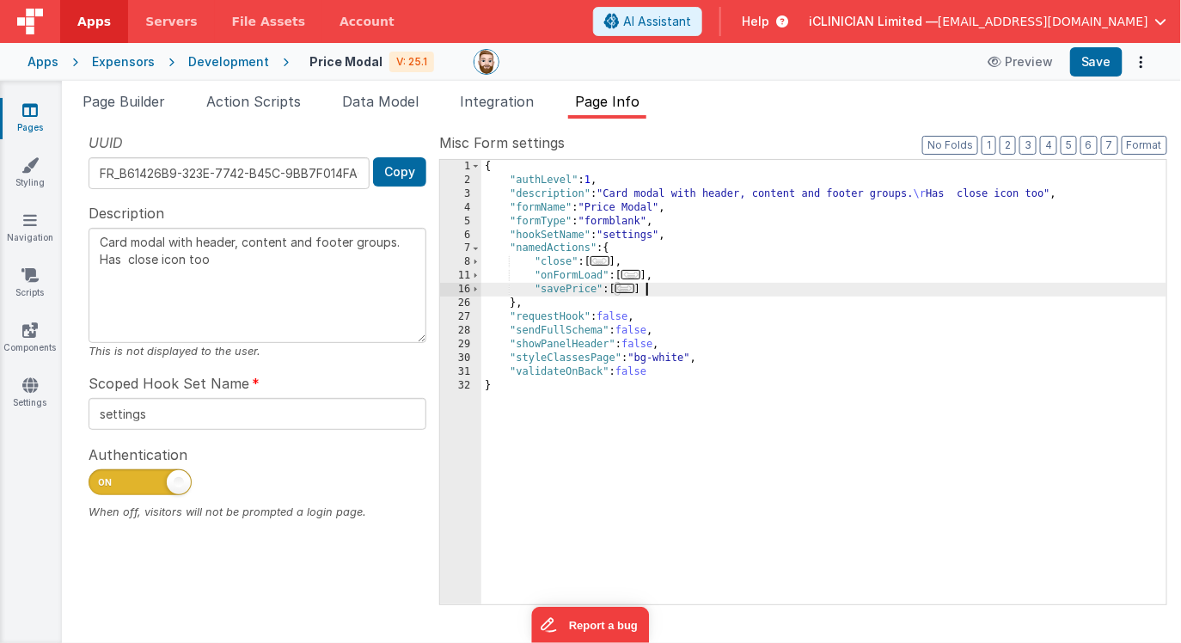
click at [684, 289] on div "{ "authLevel" : 1 , "description" : "Card modal with header, content and footer…" at bounding box center [823, 396] width 685 height 472
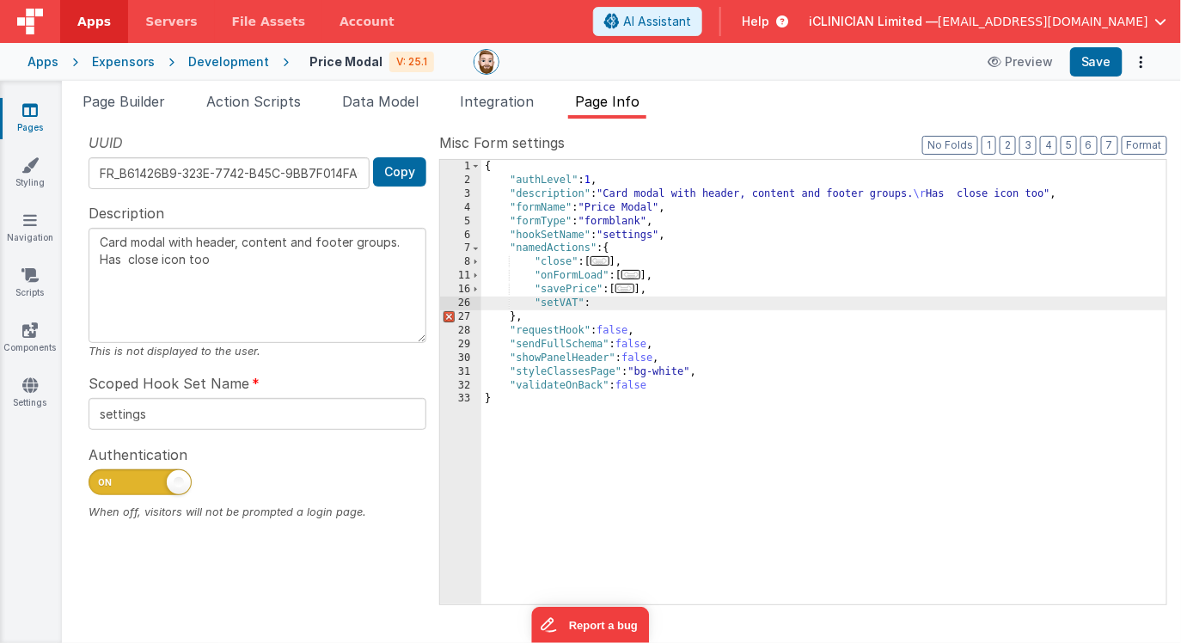
type textarea "Card modal with header, content and footer groups. Has close icon too"
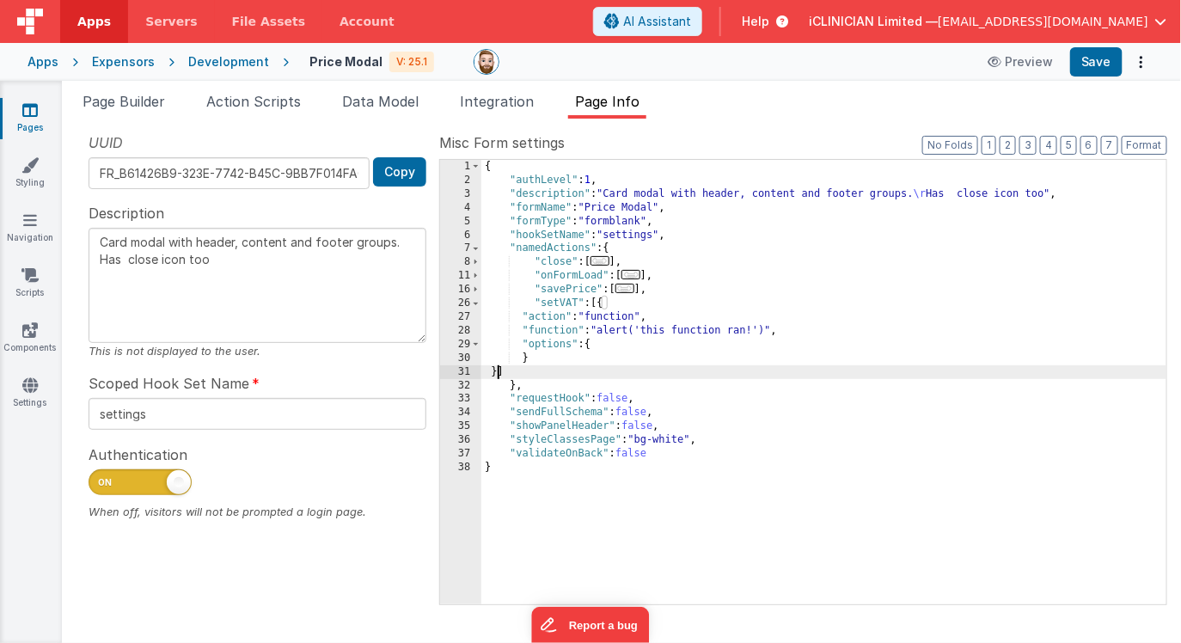
click at [714, 327] on div "{ "authLevel" : 1 , "description" : "Card modal with header, content and footer…" at bounding box center [823, 396] width 685 height 472
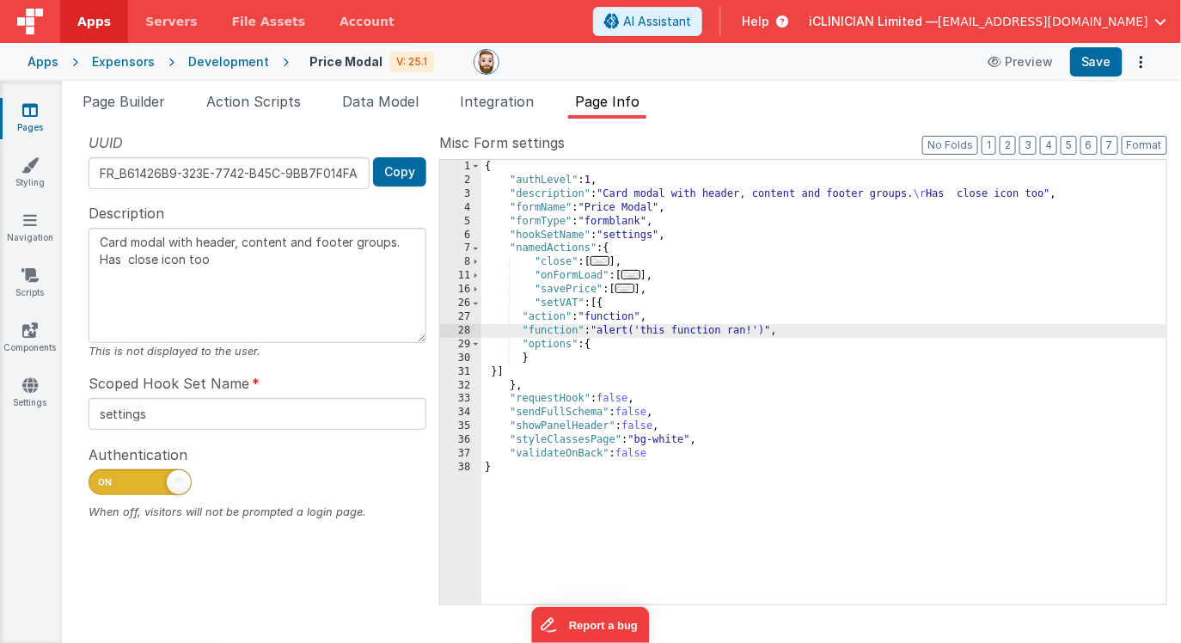
click at [452, 328] on div "28" at bounding box center [460, 331] width 41 height 14
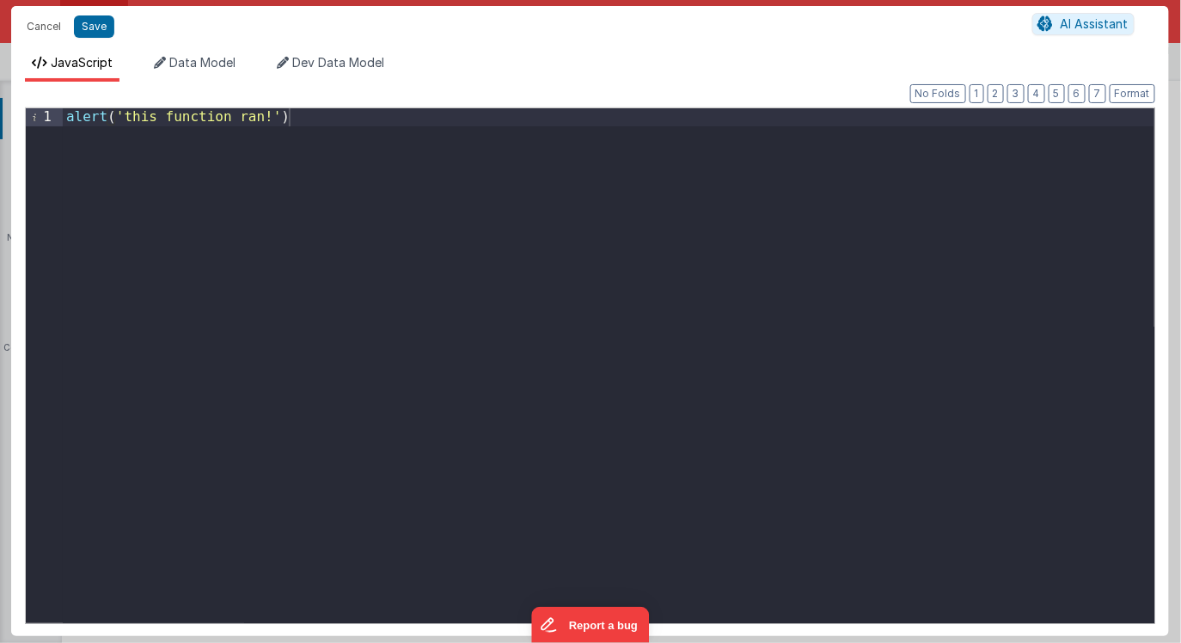
click at [452, 328] on div "alert ( 'this function ran!' )" at bounding box center [609, 384] width 1092 height 552
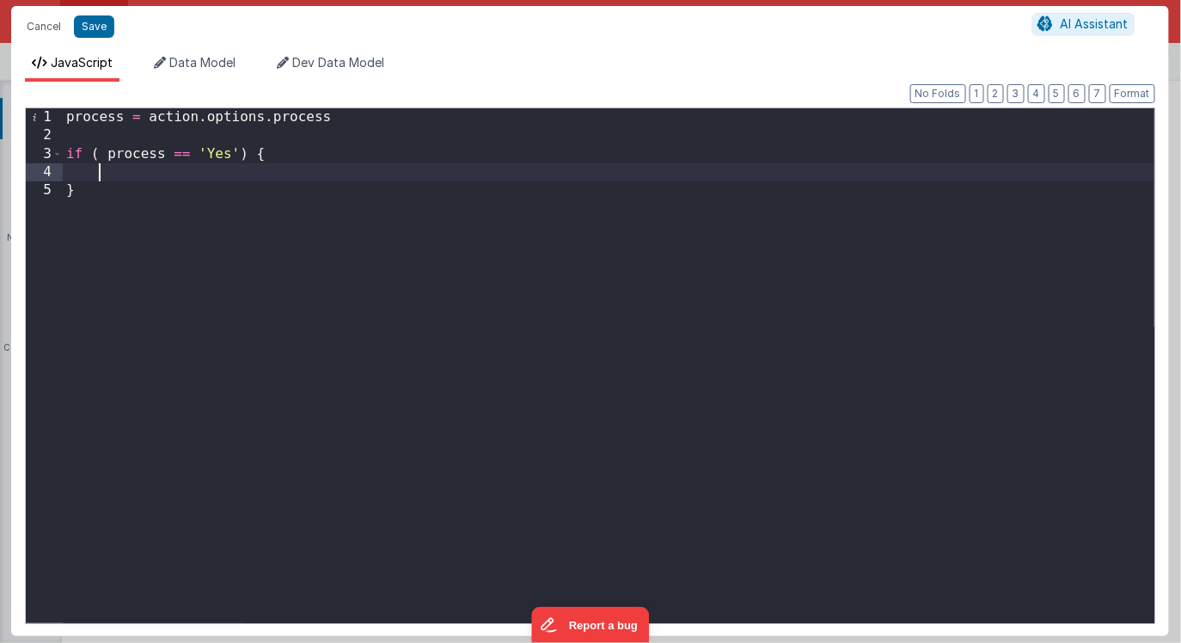
paste textarea
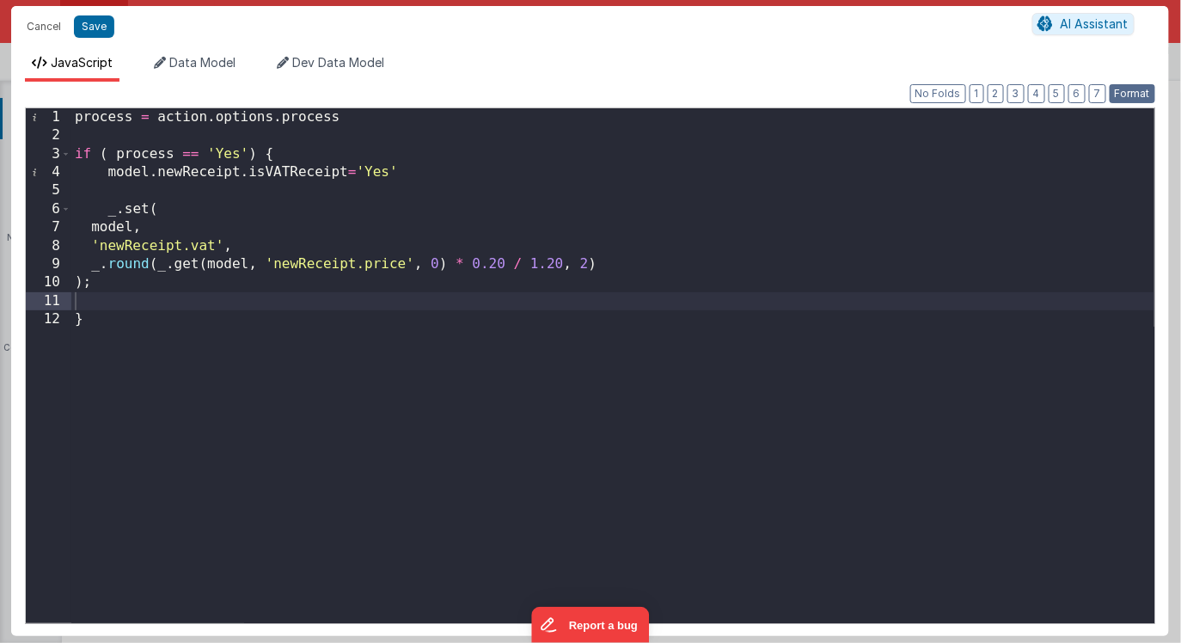
click at [1122, 93] on button "Format" at bounding box center [1133, 93] width 46 height 19
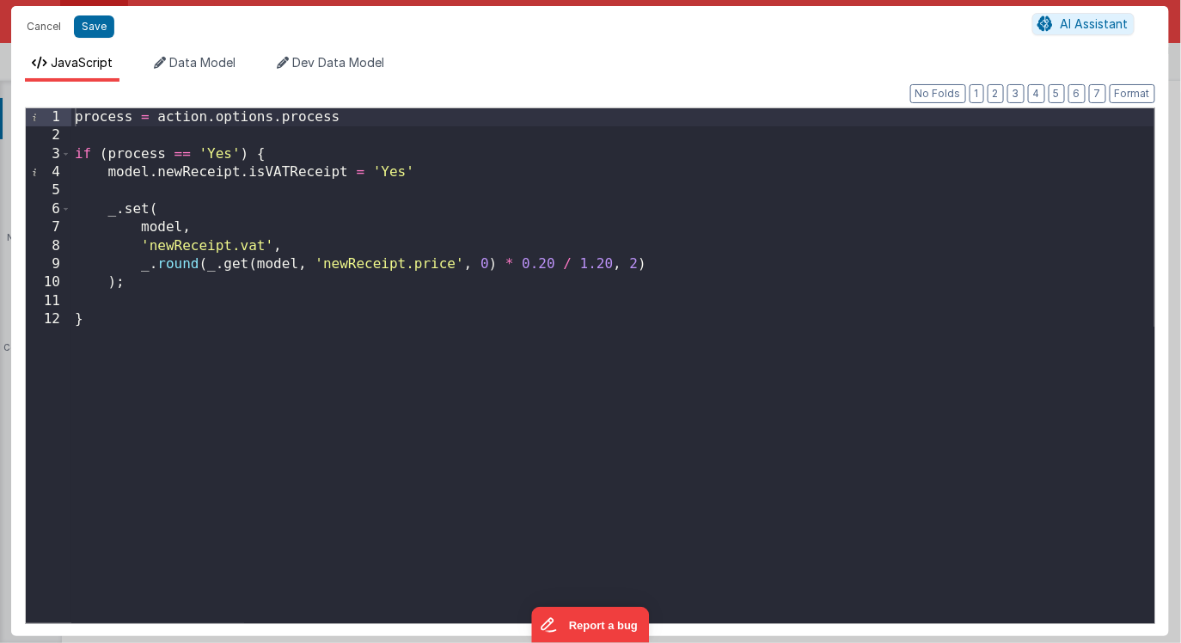
click at [119, 320] on div "process = action . options . process if ( process == 'Yes' ) { model . newRecei…" at bounding box center [612, 384] width 1083 height 552
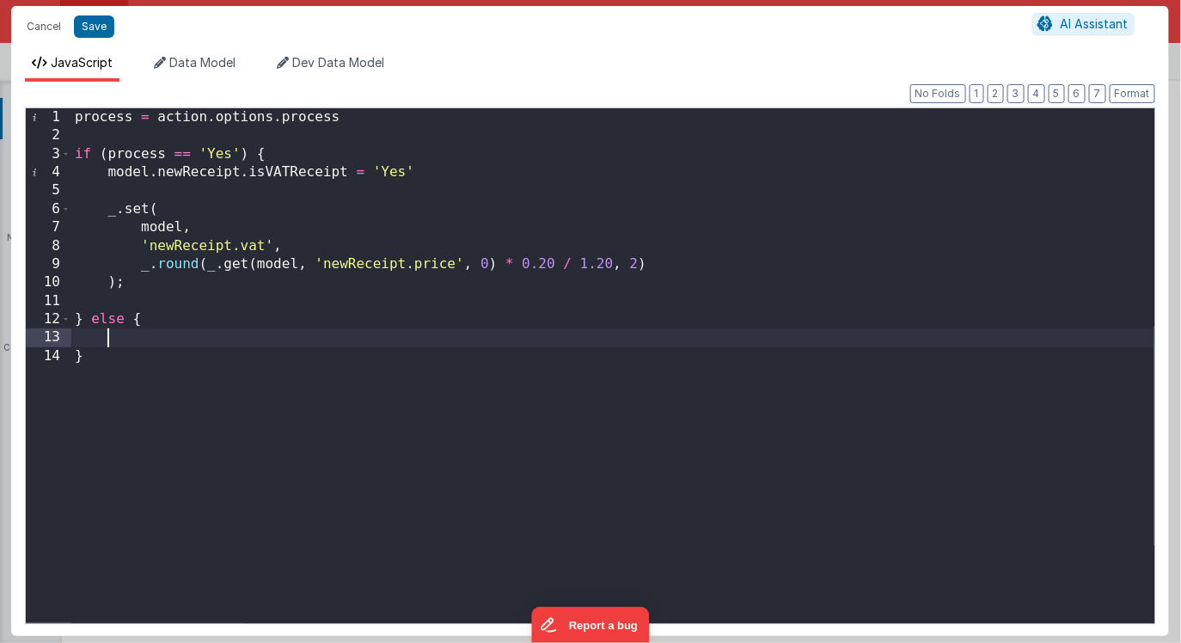
paste textarea
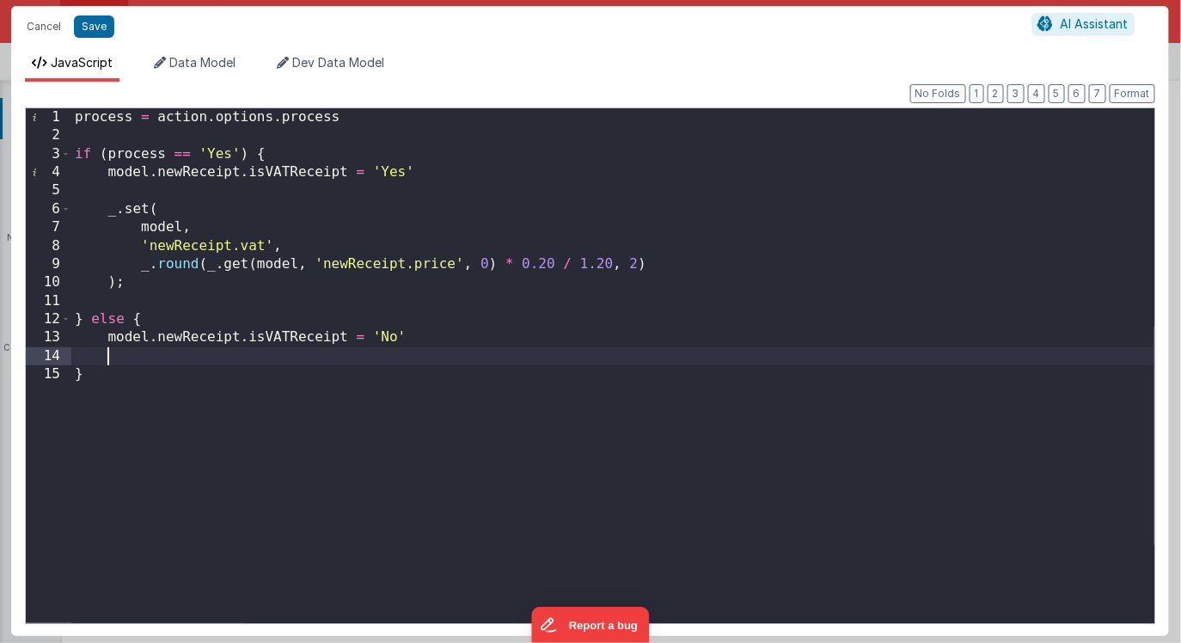
paste textarea
click at [300, 354] on div "process = action . options . process if ( process == 'Yes' ) { model . newRecei…" at bounding box center [612, 384] width 1083 height 552
click at [330, 355] on div "process = action . options . process if ( process == 'Yes' ) { model . newRecei…" at bounding box center [612, 384] width 1083 height 552
type textarea "Card modal with header, content and footer groups. Has close icon too"
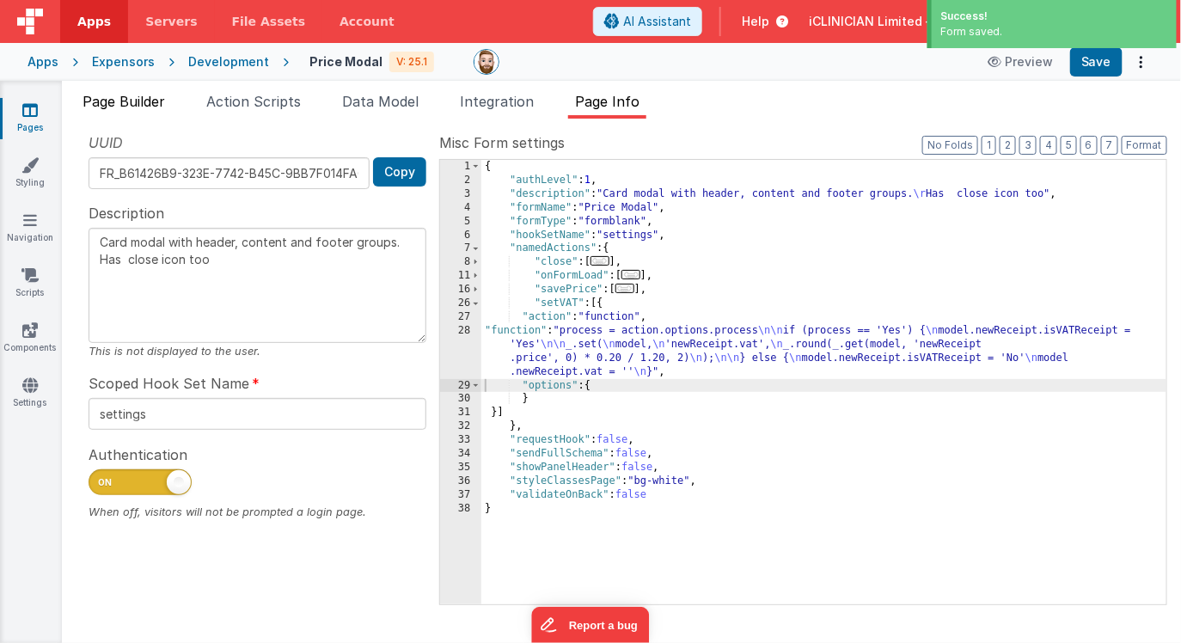
click at [139, 101] on span "Page Builder" at bounding box center [124, 101] width 83 height 17
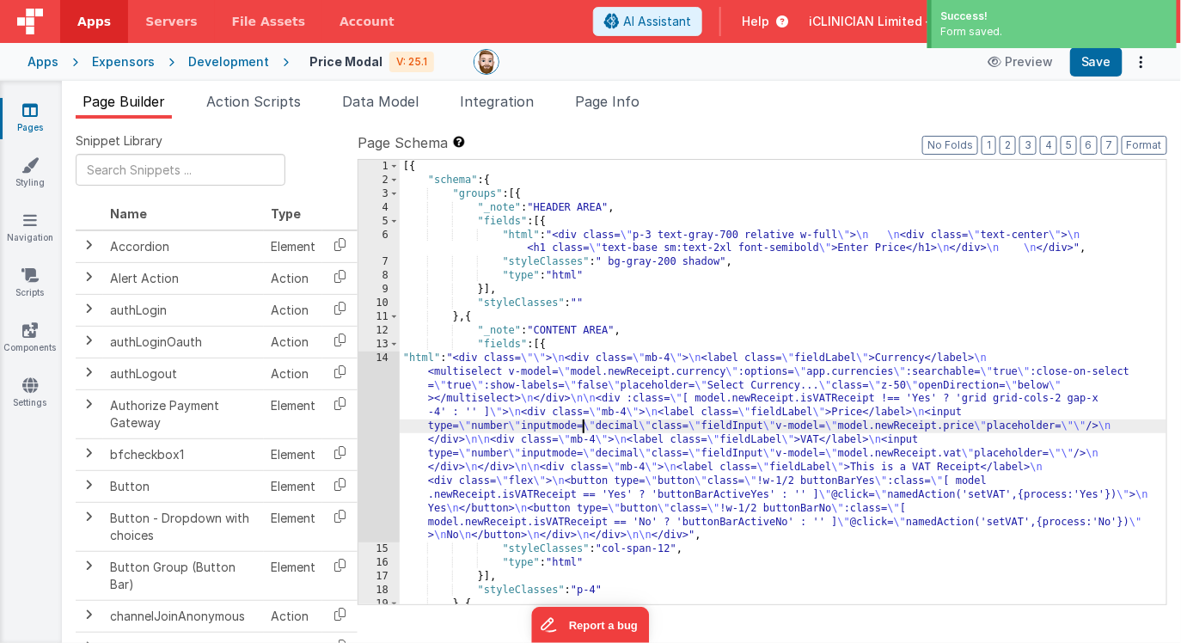
click at [585, 423] on div "[{ "schema" : { "groups" : [{ "_note" : "HEADER AREA" , "fields" : [{ "html" : …" at bounding box center [784, 396] width 768 height 472
click at [383, 429] on div "14" at bounding box center [378, 448] width 41 height 192
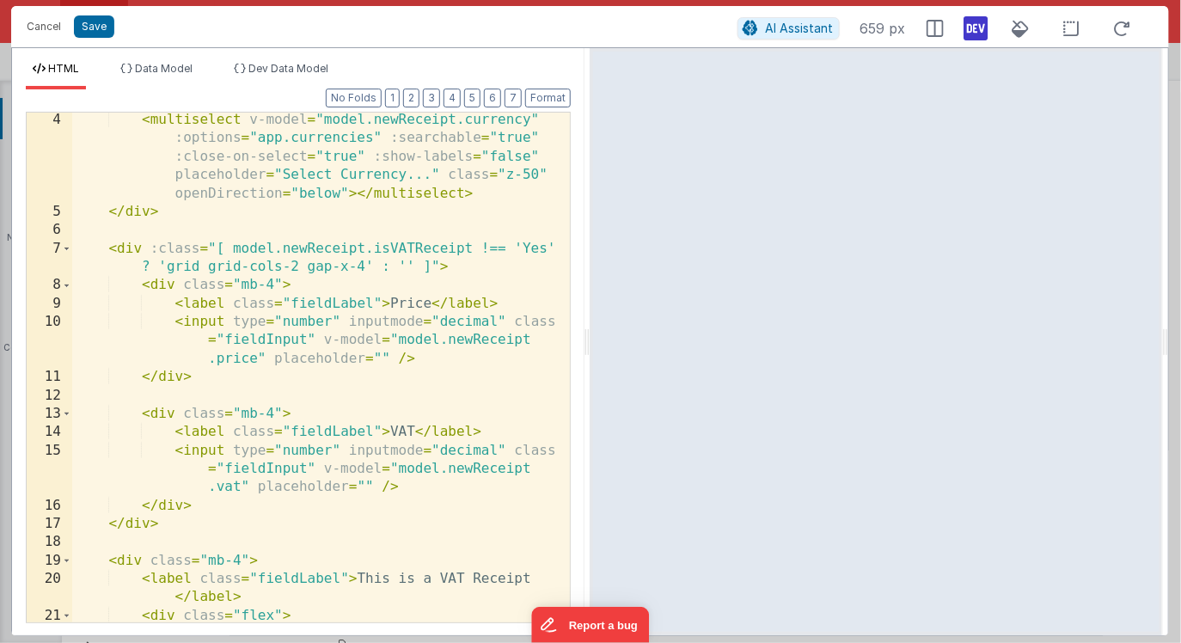
scroll to position [0, 0]
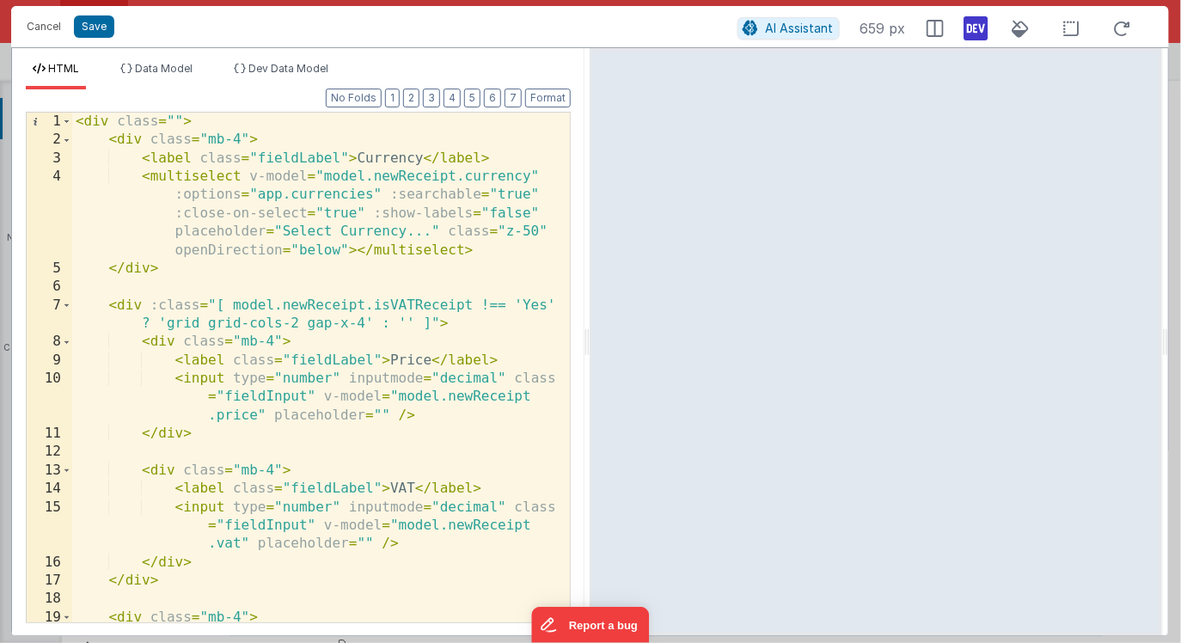
click at [487, 303] on div "< div class = "" > < div class = "mb-4" > < label class = "fieldLabel" > Curren…" at bounding box center [321, 395] width 499 height 565
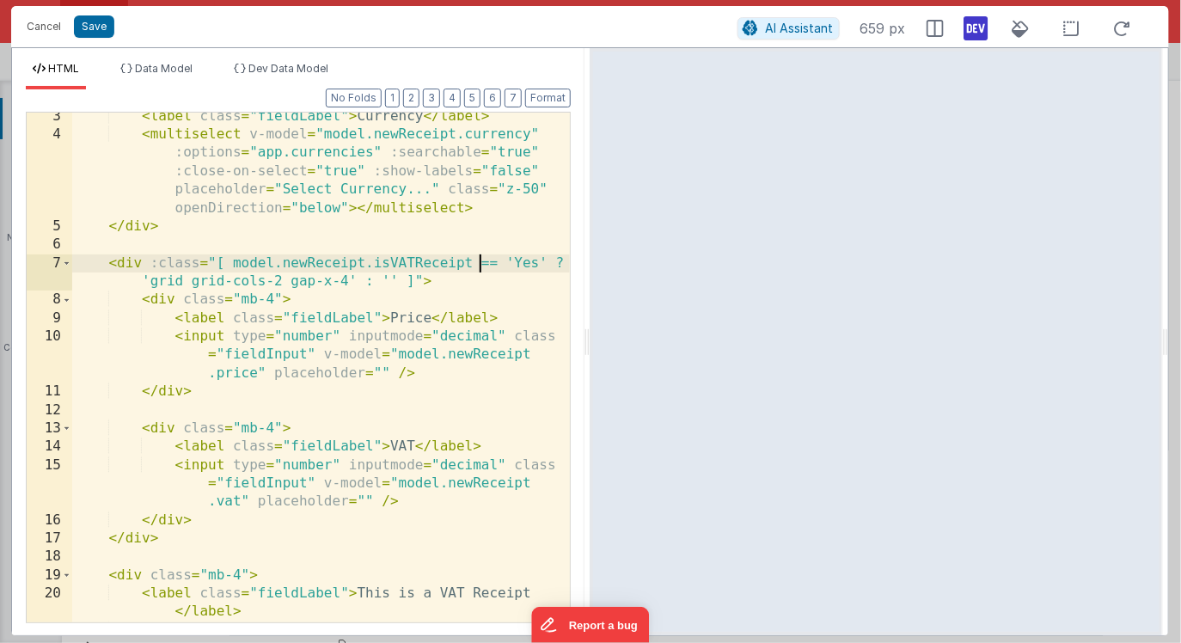
scroll to position [42, 0]
click at [175, 428] on div "< label class = "fieldLabel" > Currency </ label > < multiselect v-model = "mod…" at bounding box center [321, 380] width 499 height 547
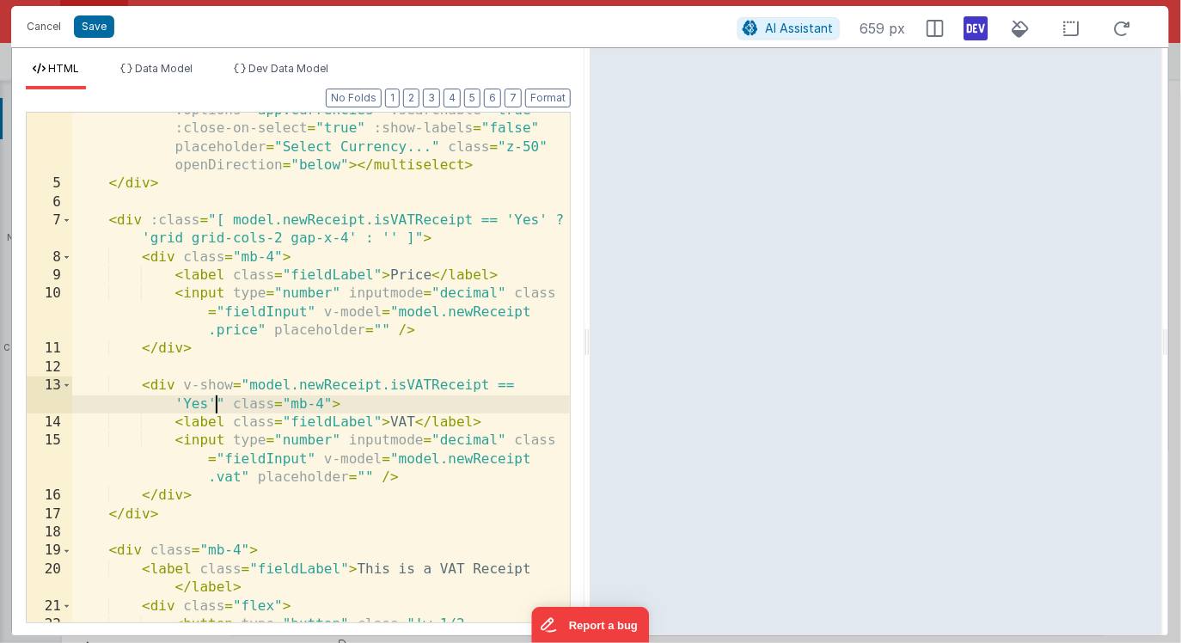
scroll to position [84, 0]
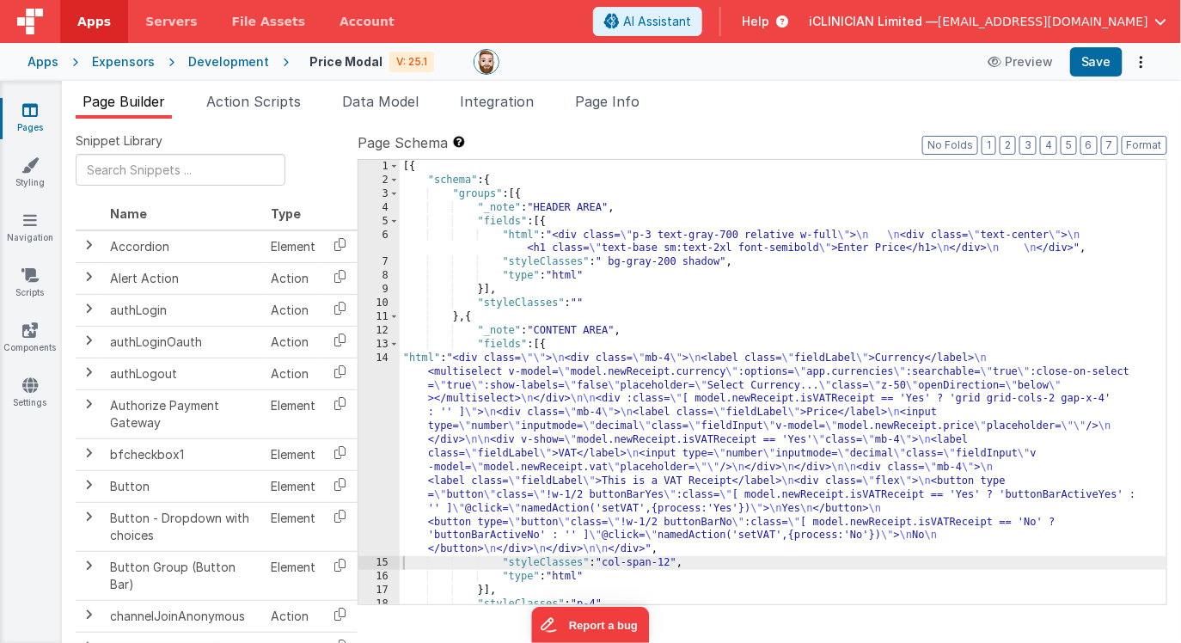
click at [127, 64] on div "Expensors" at bounding box center [123, 61] width 63 height 17
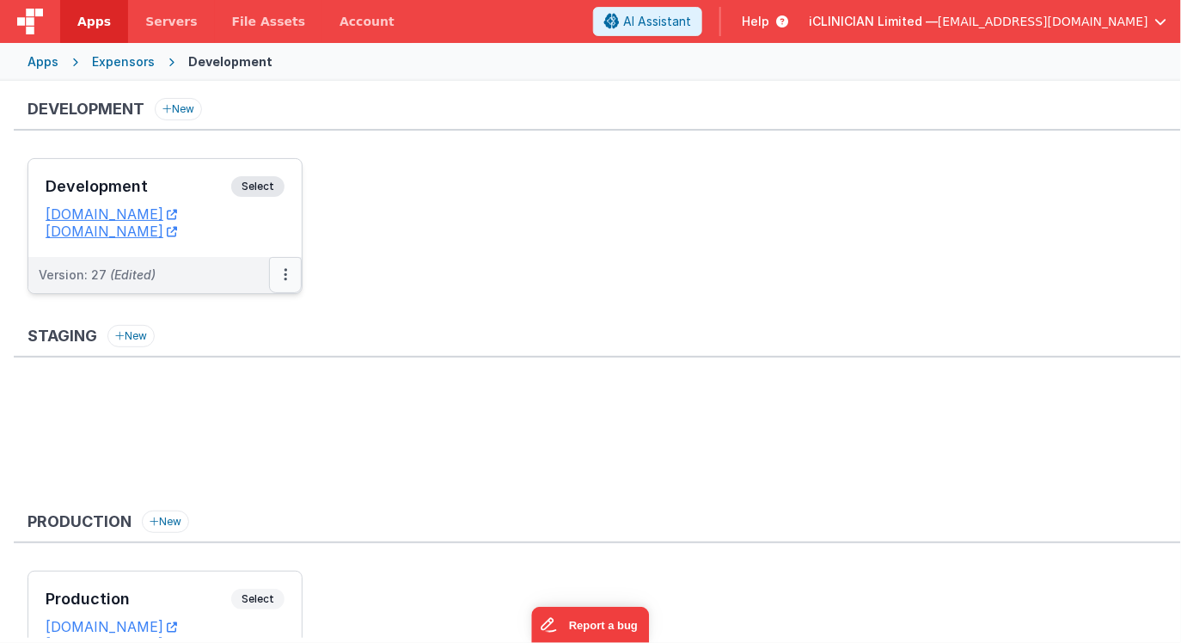
click at [279, 272] on button at bounding box center [285, 275] width 33 height 36
click at [279, 279] on button at bounding box center [285, 275] width 33 height 36
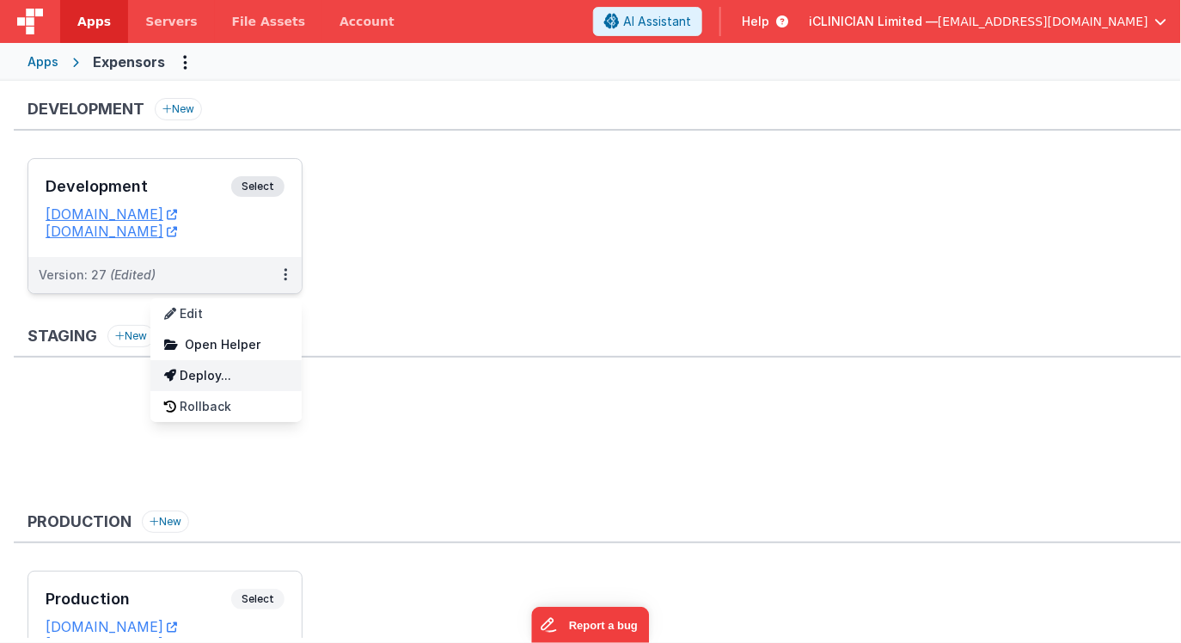
click at [250, 368] on link "Deploy..." at bounding box center [225, 375] width 151 height 31
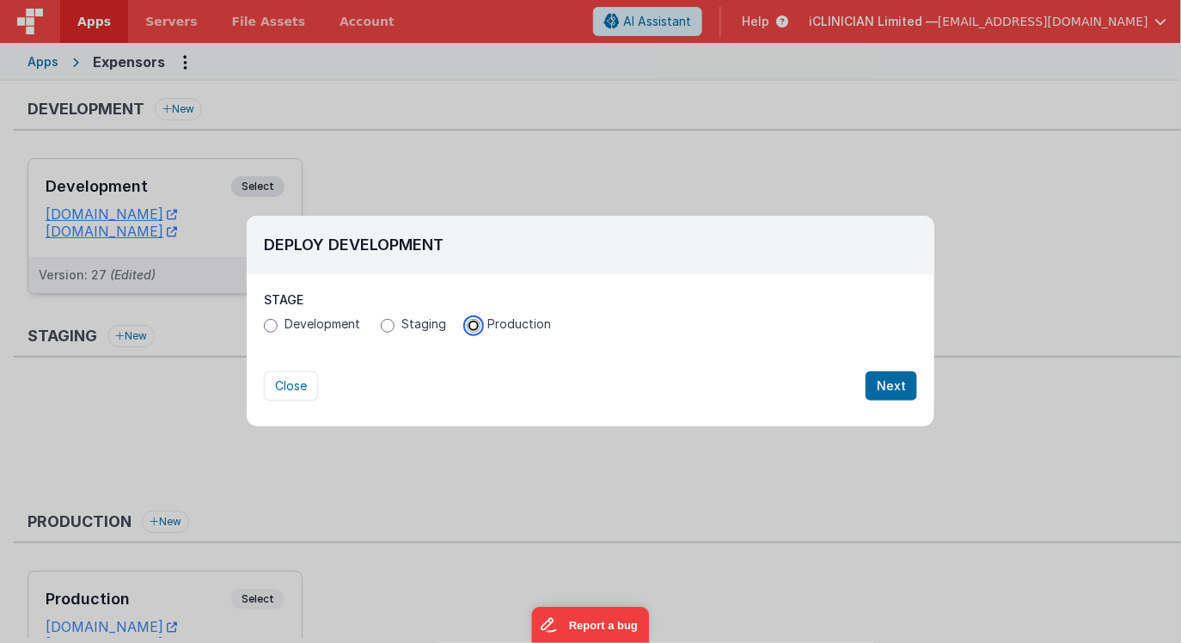
click at [475, 330] on input "Production" at bounding box center [474, 326] width 14 height 14
radio input "true"
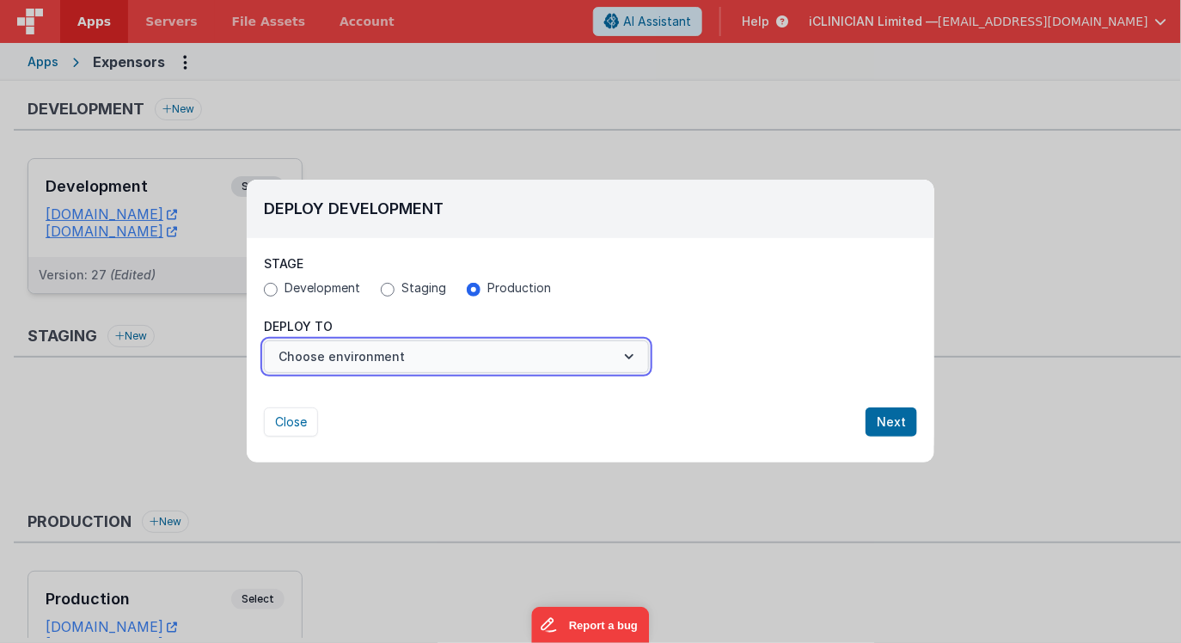
click at [427, 361] on button "Choose environment" at bounding box center [456, 356] width 385 height 33
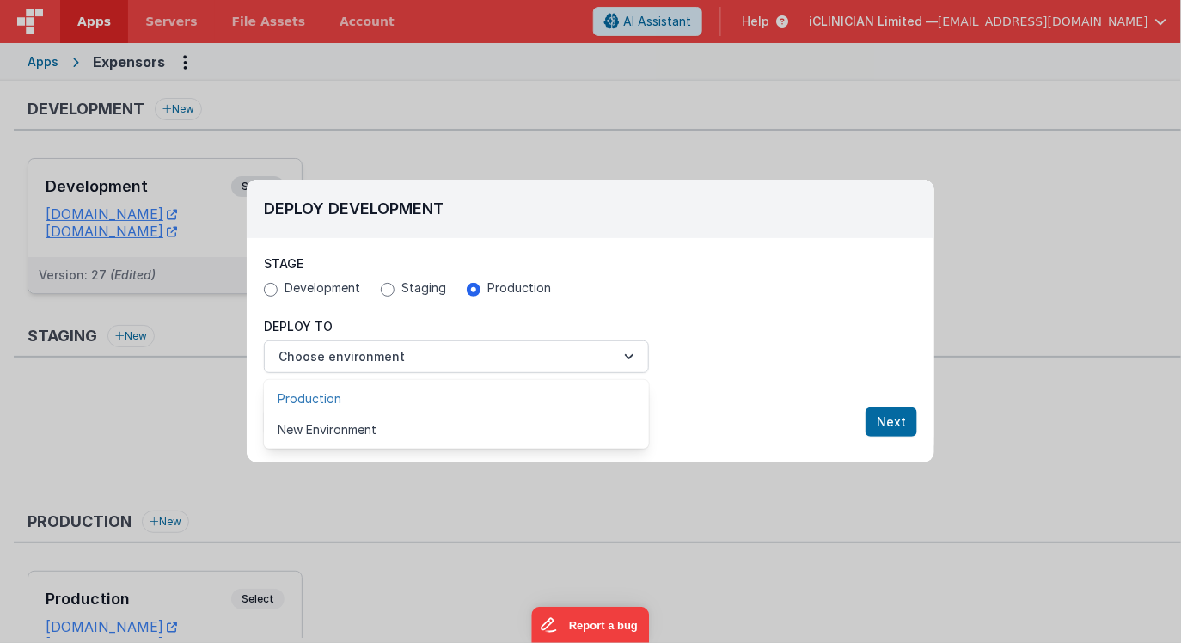
click at [413, 389] on link "Production" at bounding box center [456, 398] width 385 height 31
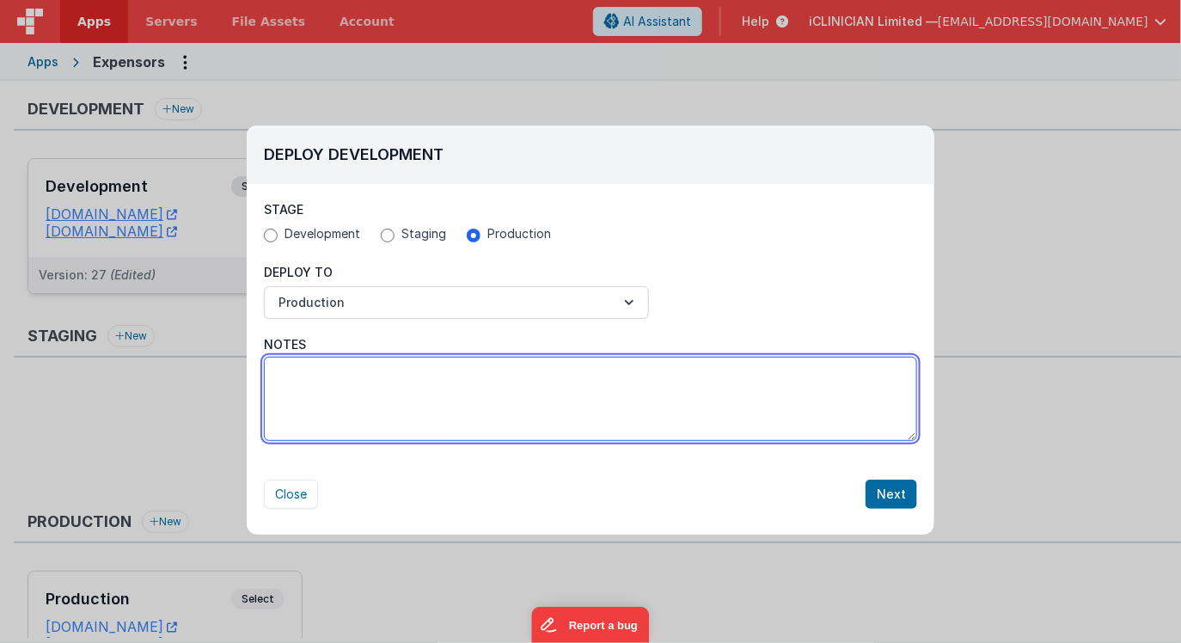
click at [413, 389] on textarea "Notes" at bounding box center [590, 399] width 653 height 84
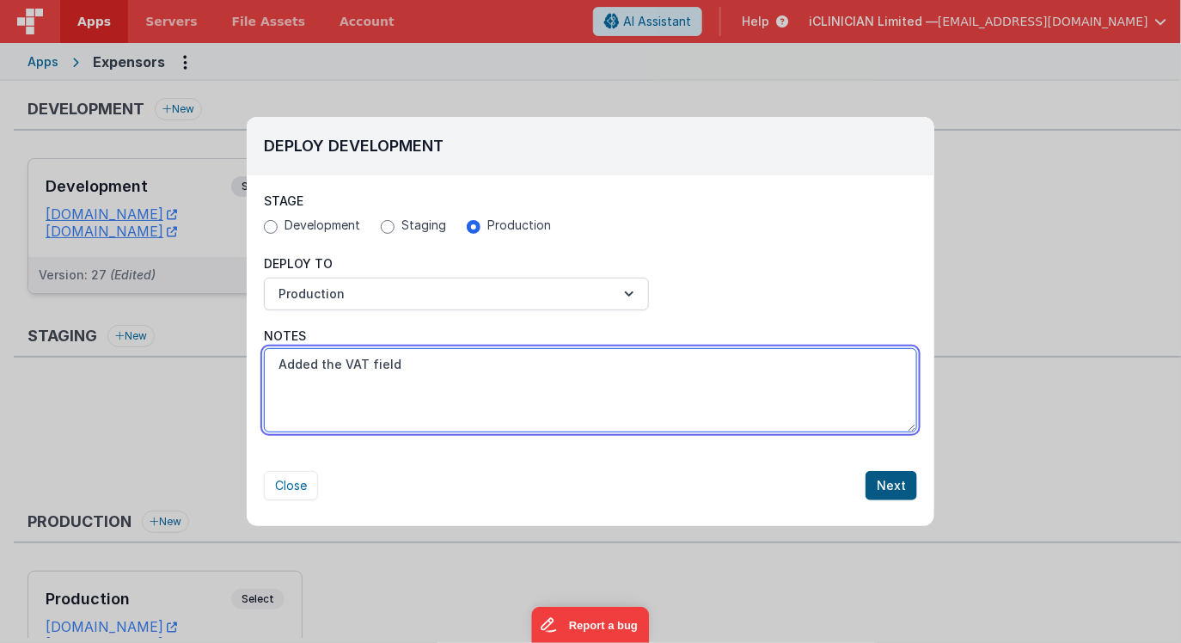
type textarea "Added the VAT field"
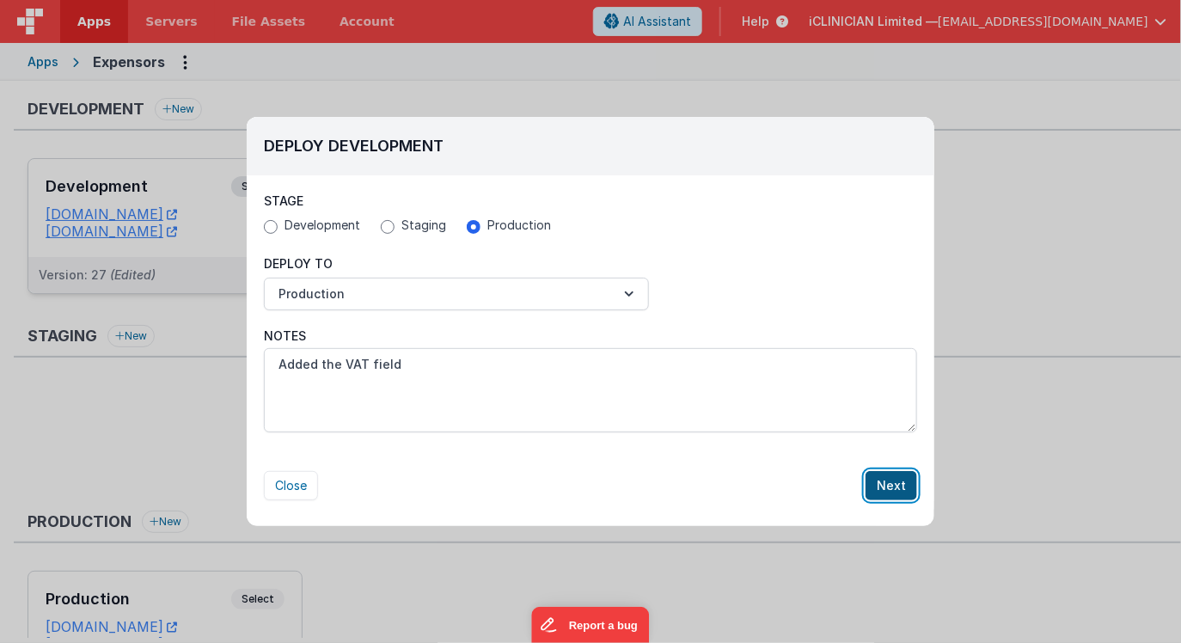
click at [880, 483] on button "Next" at bounding box center [892, 485] width 52 height 29
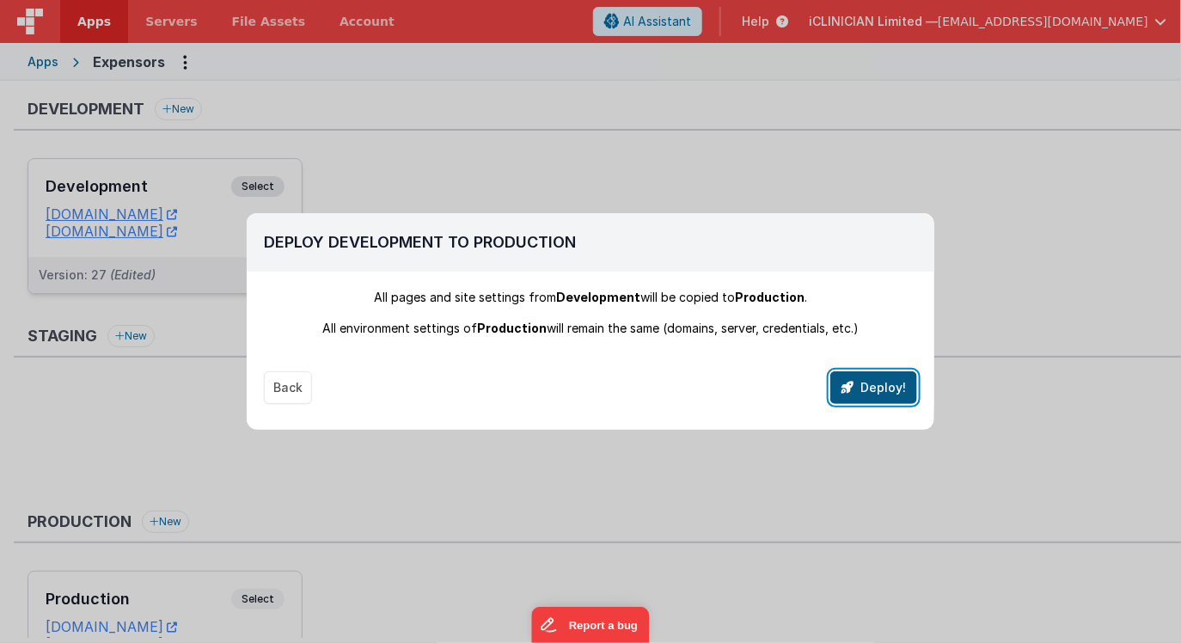
click at [879, 389] on button "Deploy!" at bounding box center [873, 387] width 87 height 33
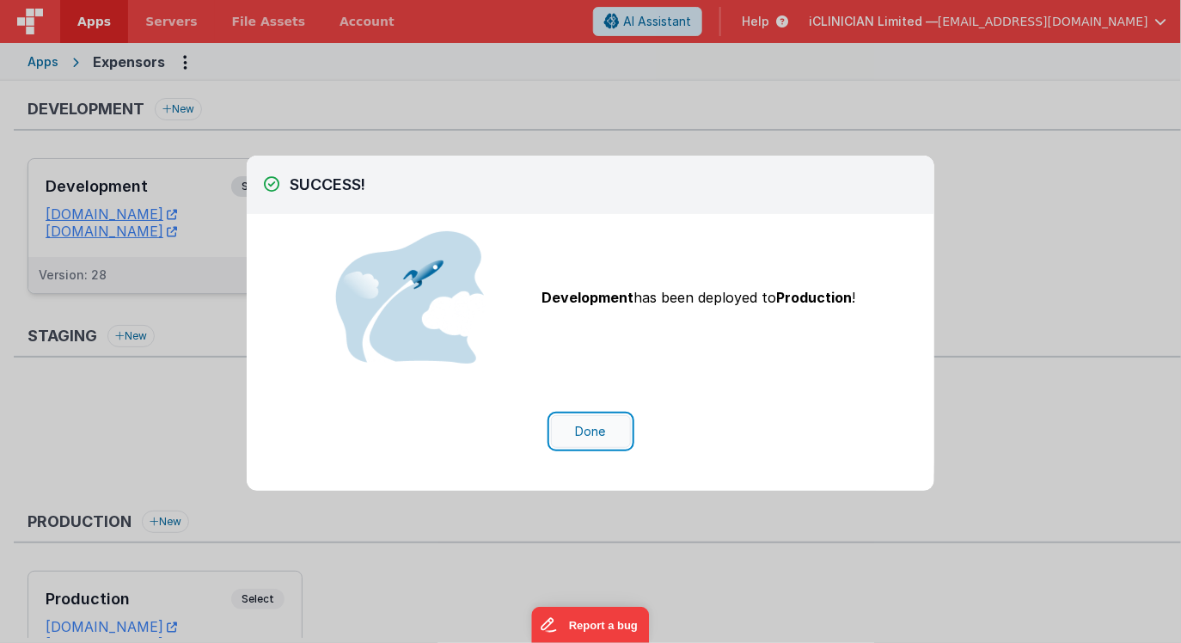
click at [591, 426] on button "Done" at bounding box center [591, 431] width 80 height 33
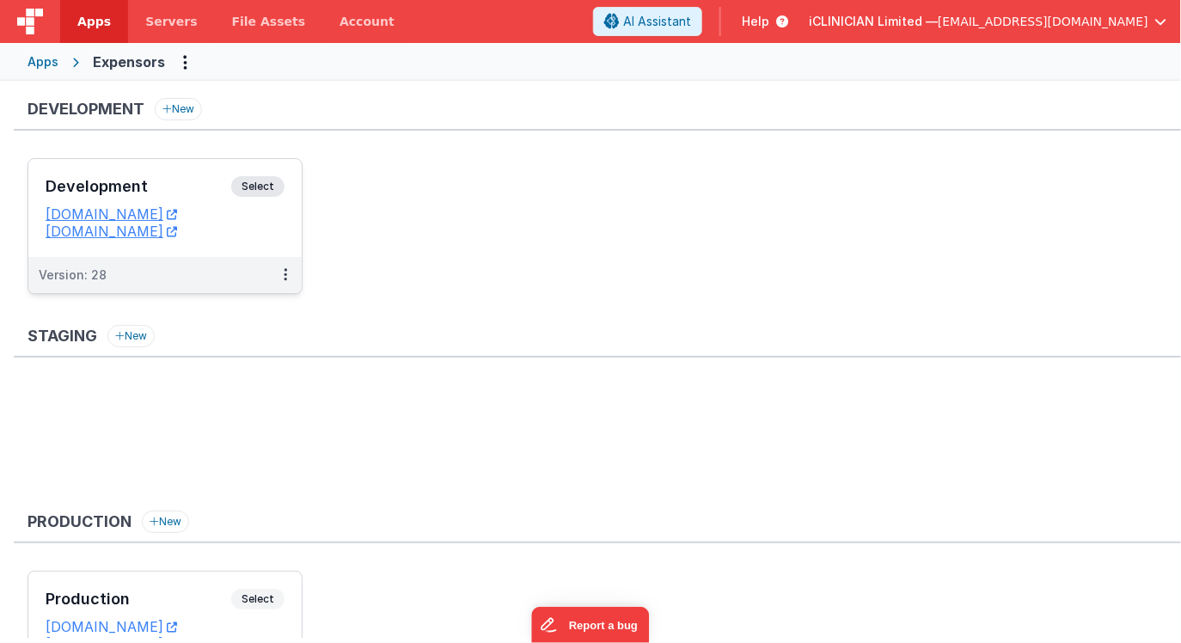
click at [34, 62] on div "Apps" at bounding box center [43, 61] width 31 height 17
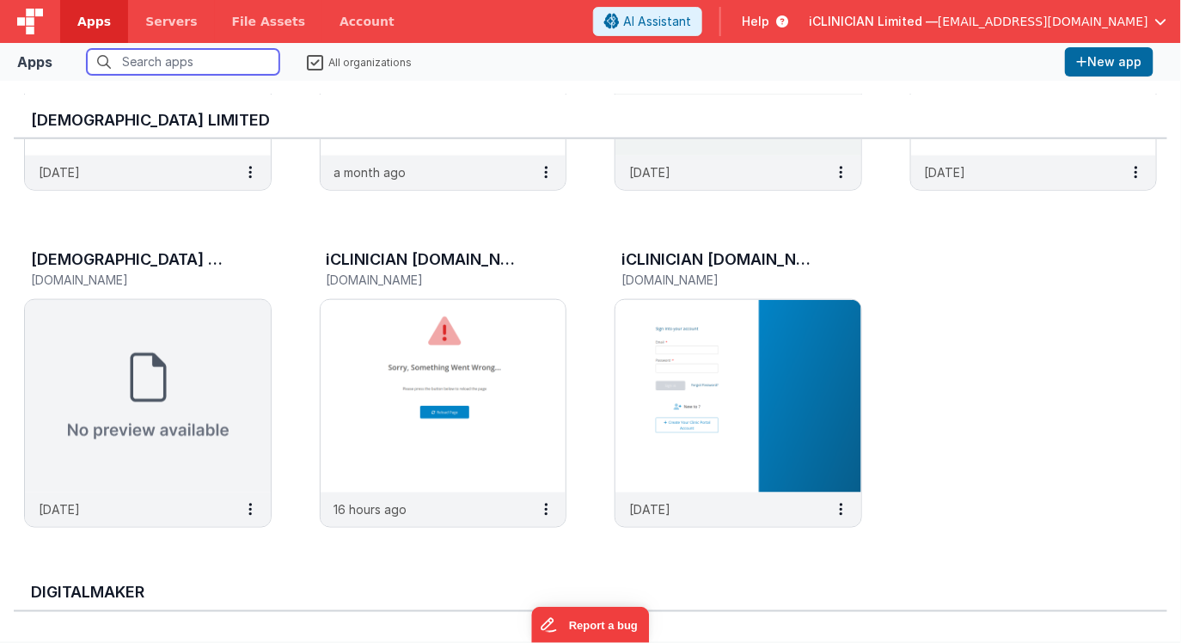
scroll to position [594, 0]
click at [389, 452] on img at bounding box center [444, 395] width 246 height 193
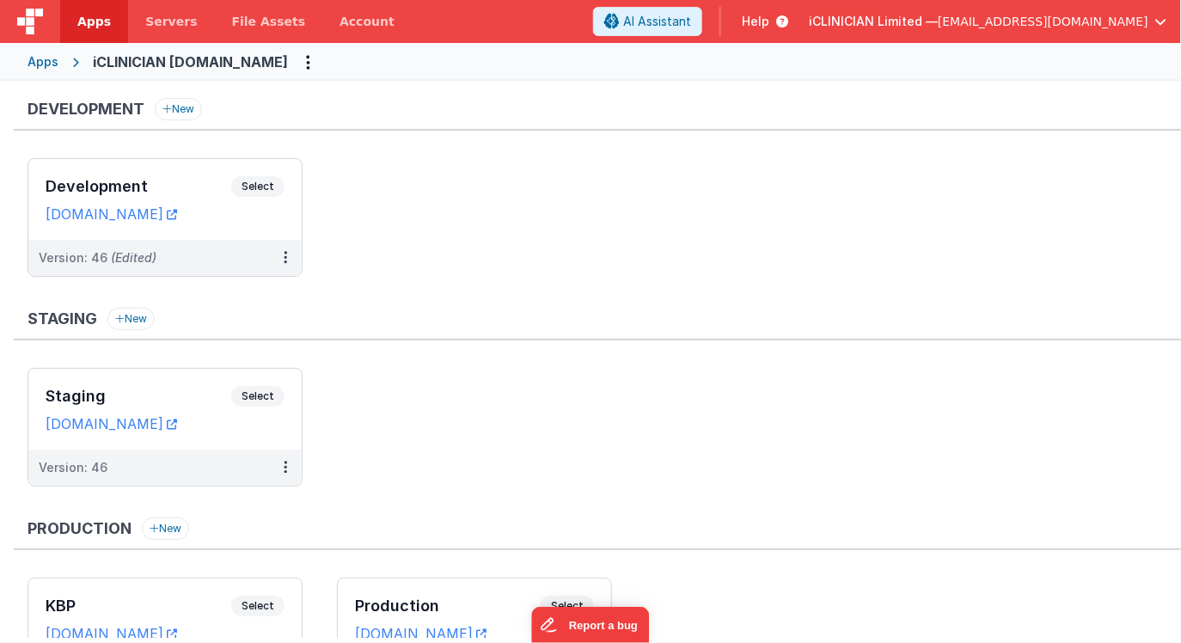
click at [38, 62] on div "Apps" at bounding box center [43, 61] width 31 height 17
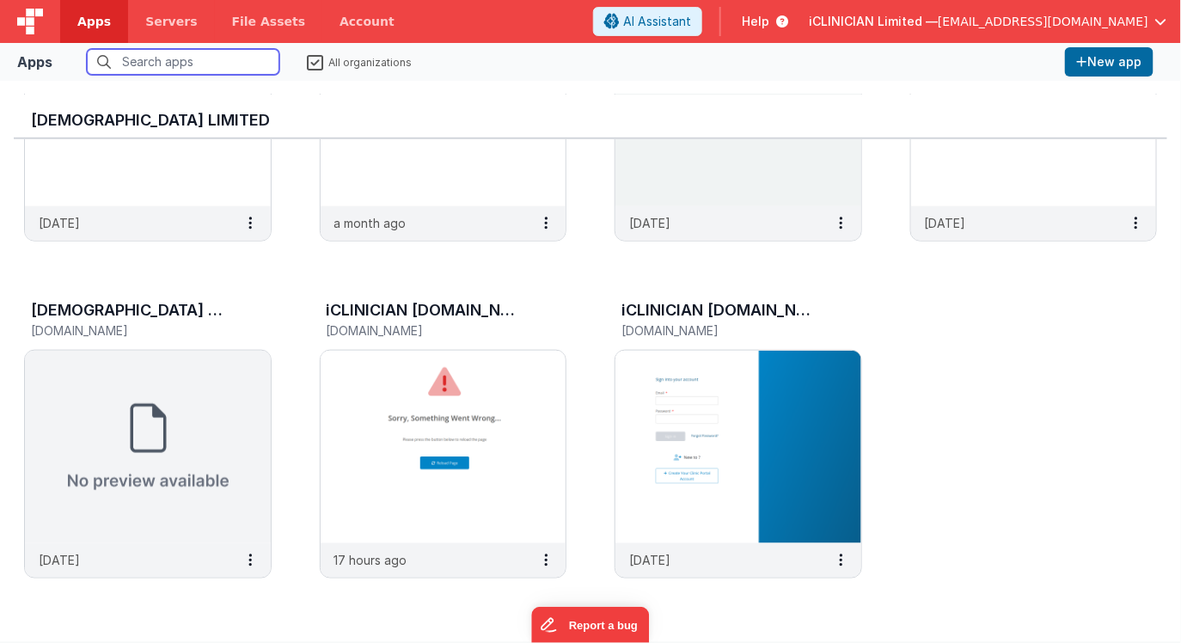
scroll to position [557, 0]
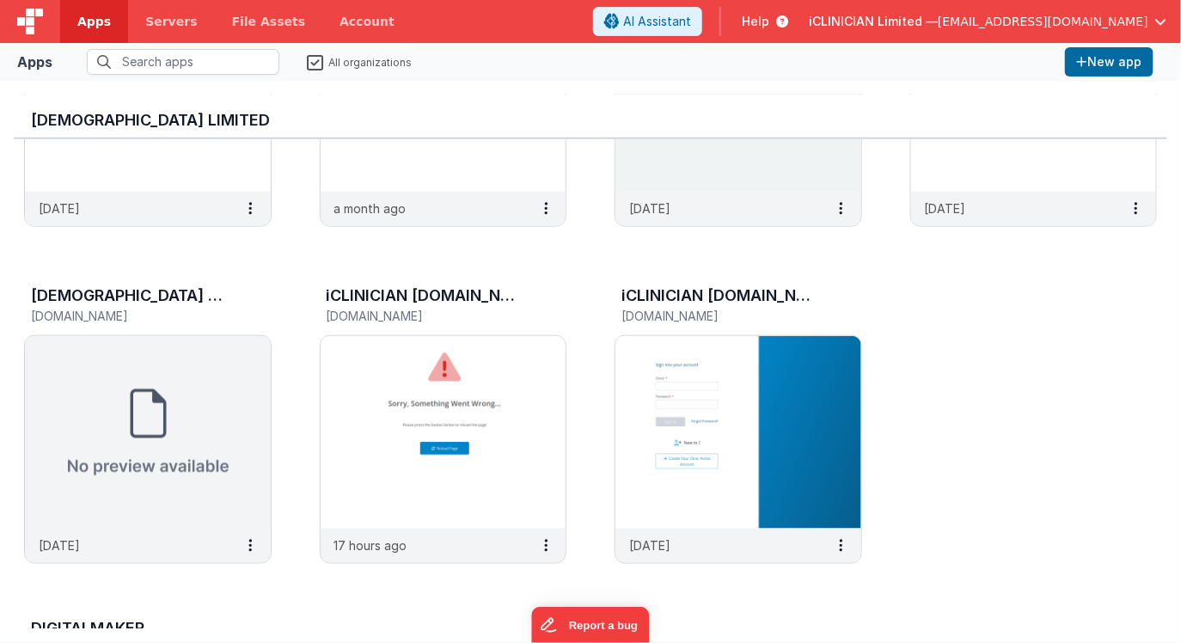
click at [683, 393] on img at bounding box center [739, 432] width 246 height 193
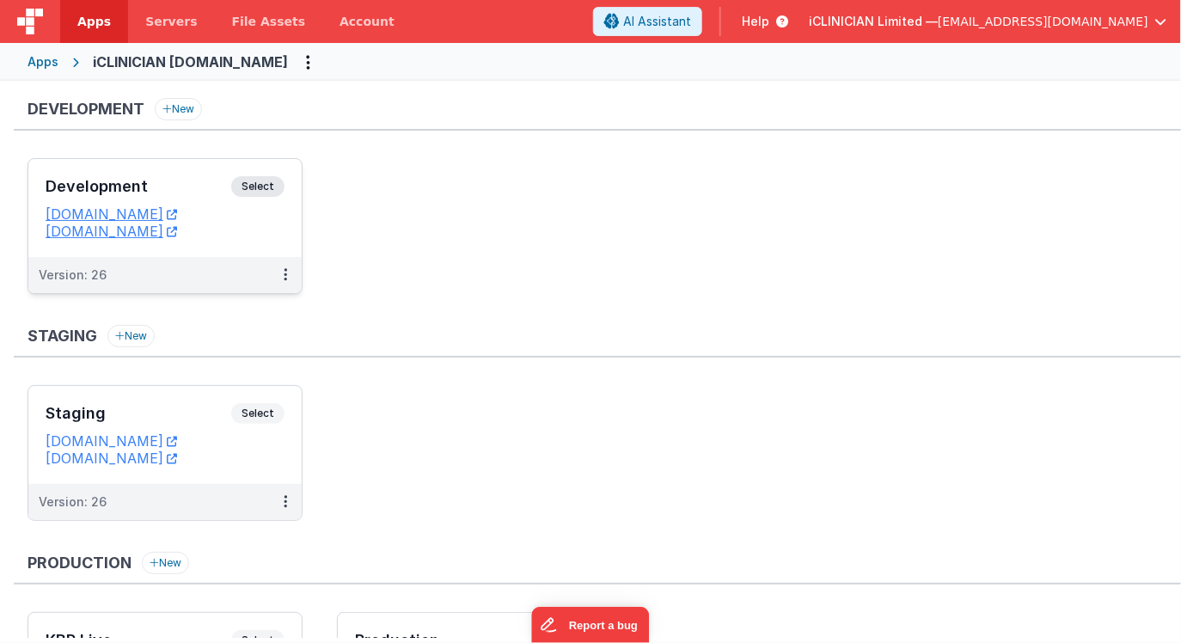
click at [168, 176] on div "Development Select" at bounding box center [165, 190] width 239 height 29
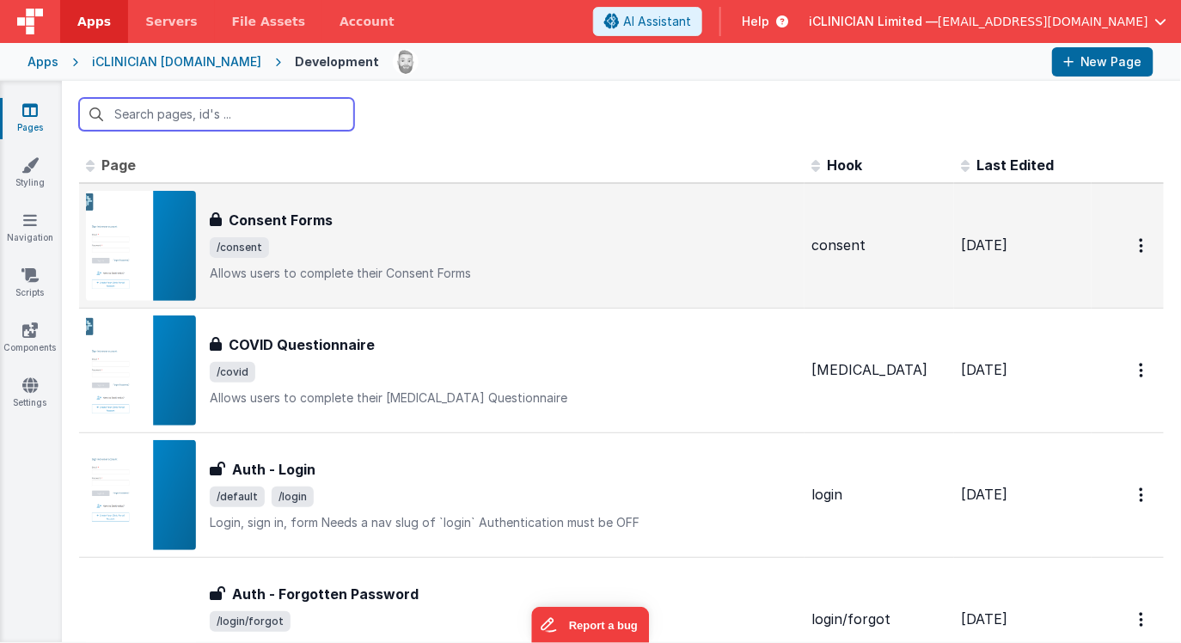
scroll to position [2, 0]
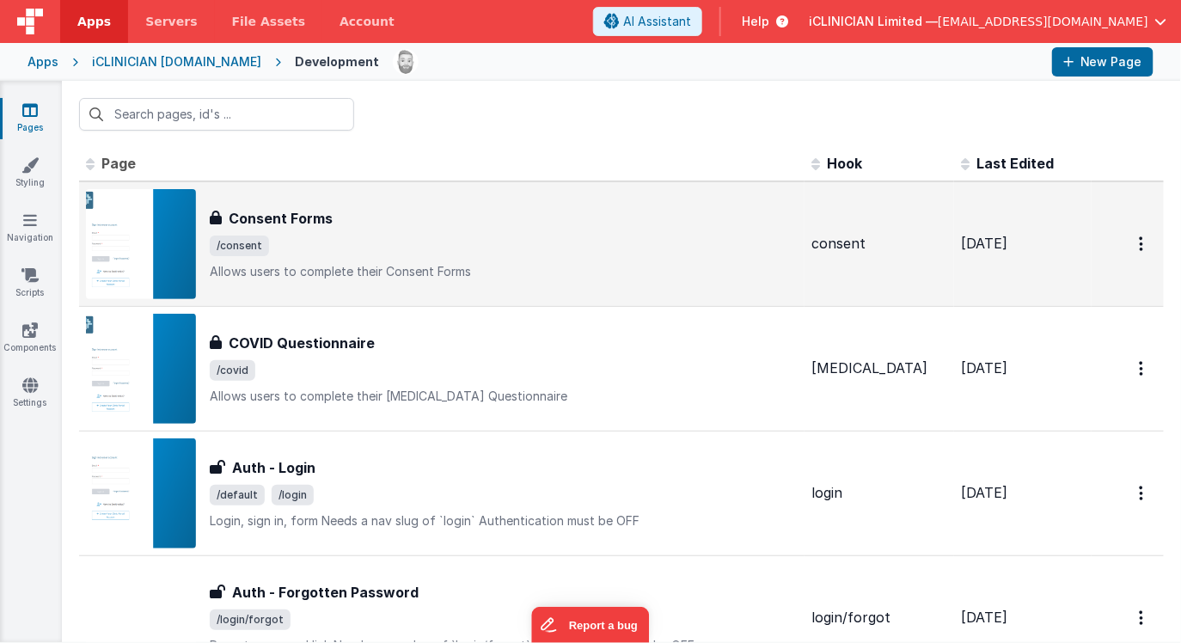
click at [374, 237] on span "/consent" at bounding box center [504, 246] width 588 height 21
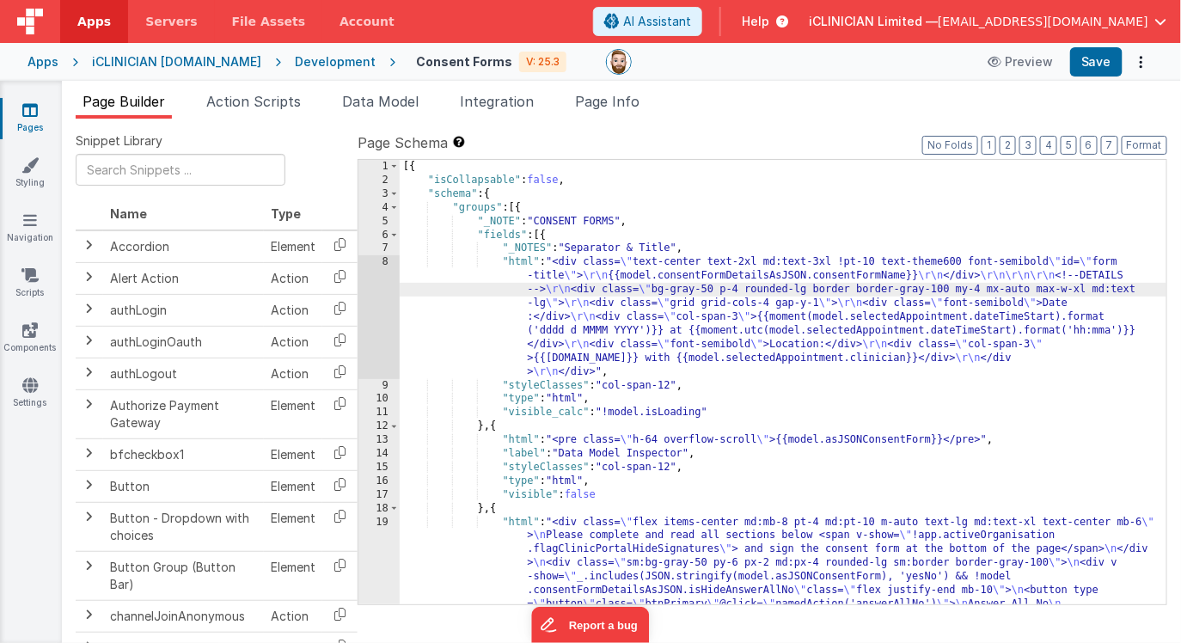
click at [381, 321] on div "8" at bounding box center [378, 316] width 41 height 123
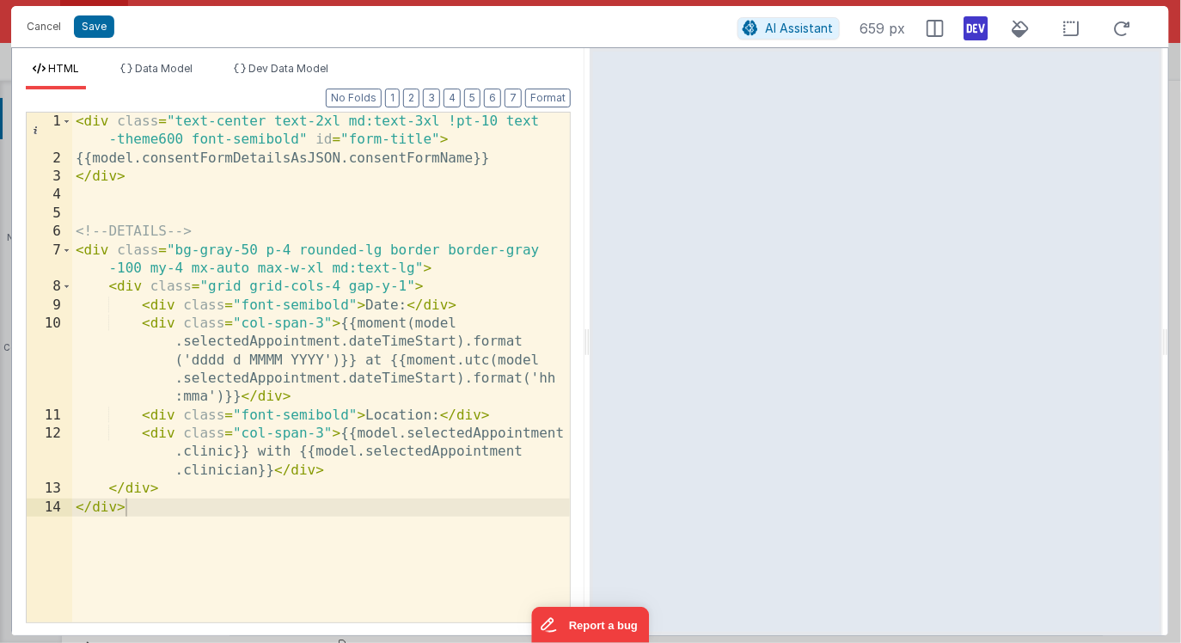
click at [973, 31] on icon at bounding box center [977, 29] width 24 height 28
click at [305, 68] on span "Dev Data Model" at bounding box center [288, 68] width 80 height 13
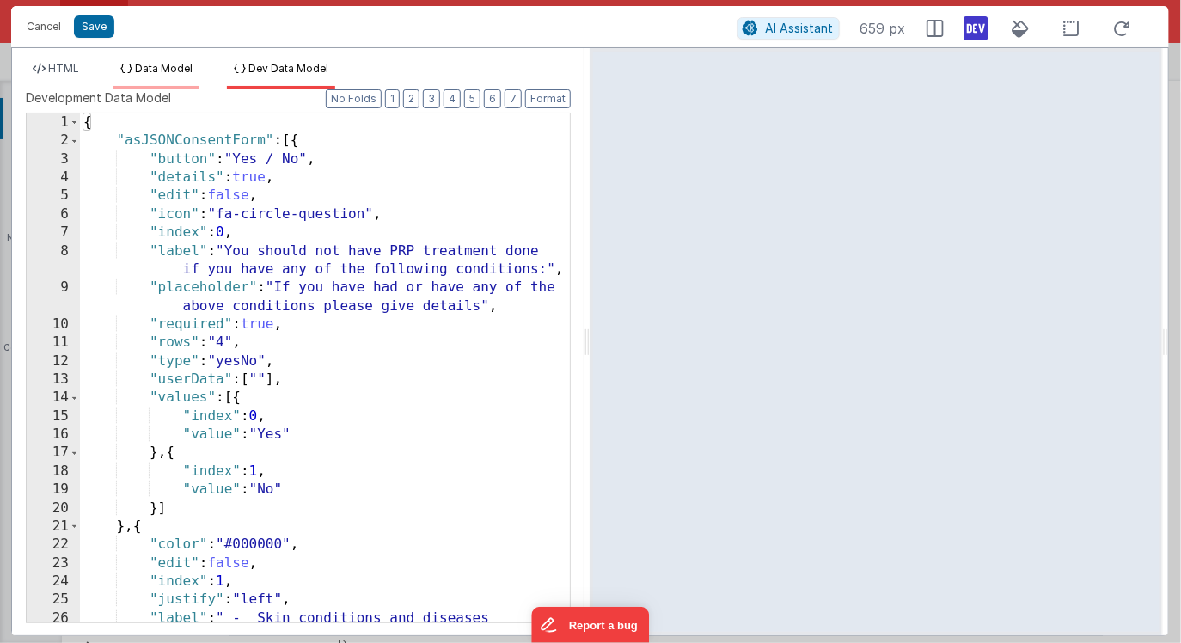
click at [151, 70] on span "Data Model" at bounding box center [164, 68] width 58 height 13
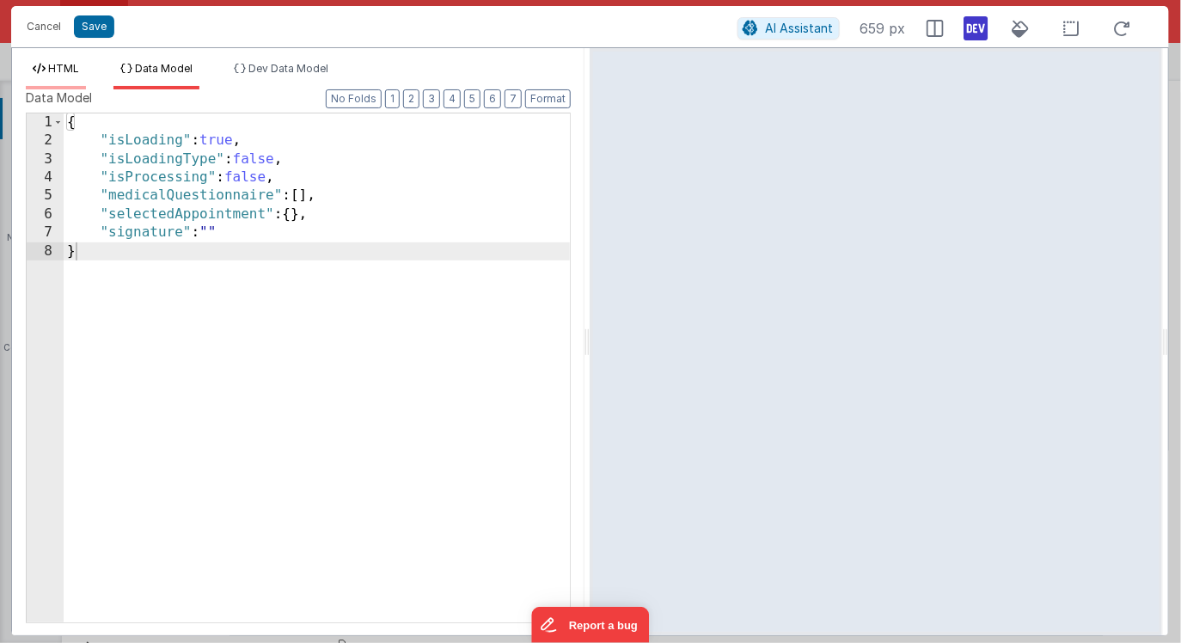
click at [71, 70] on span "HTML" at bounding box center [63, 68] width 31 height 13
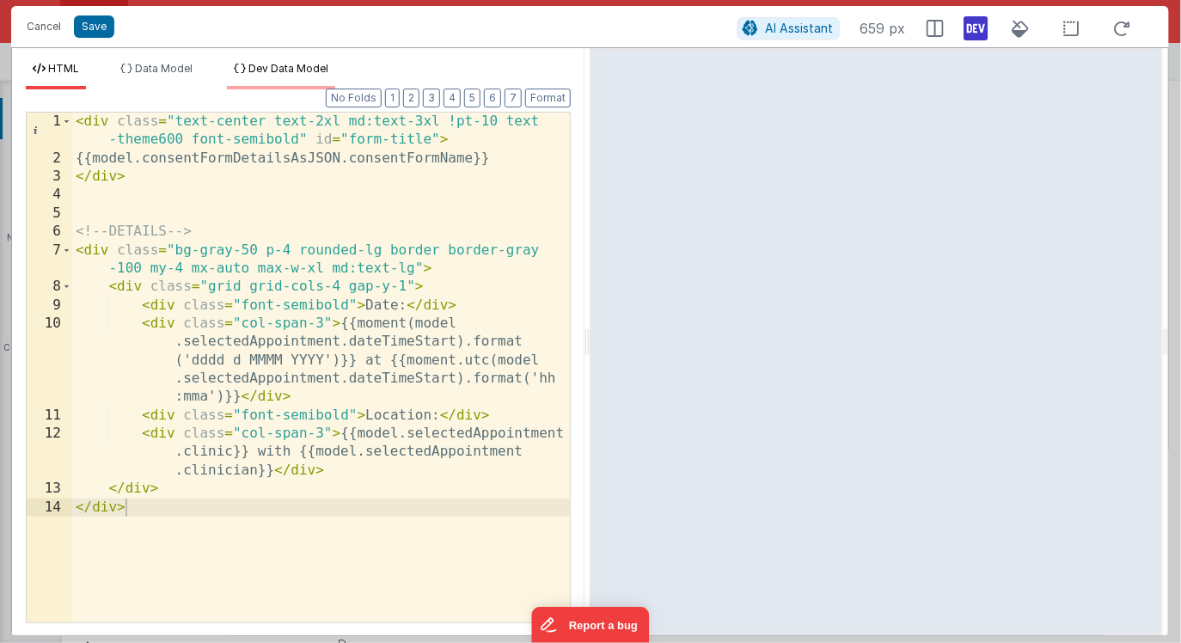
click at [274, 64] on span "Dev Data Model" at bounding box center [288, 68] width 80 height 13
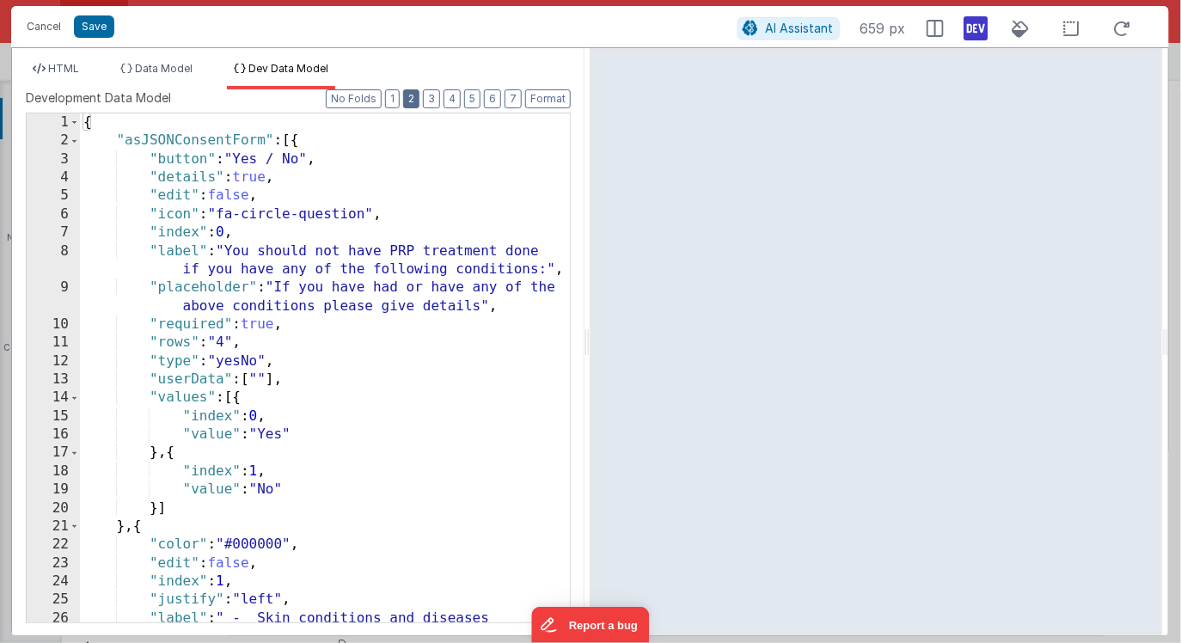
click at [417, 96] on button "2" at bounding box center [411, 98] width 16 height 19
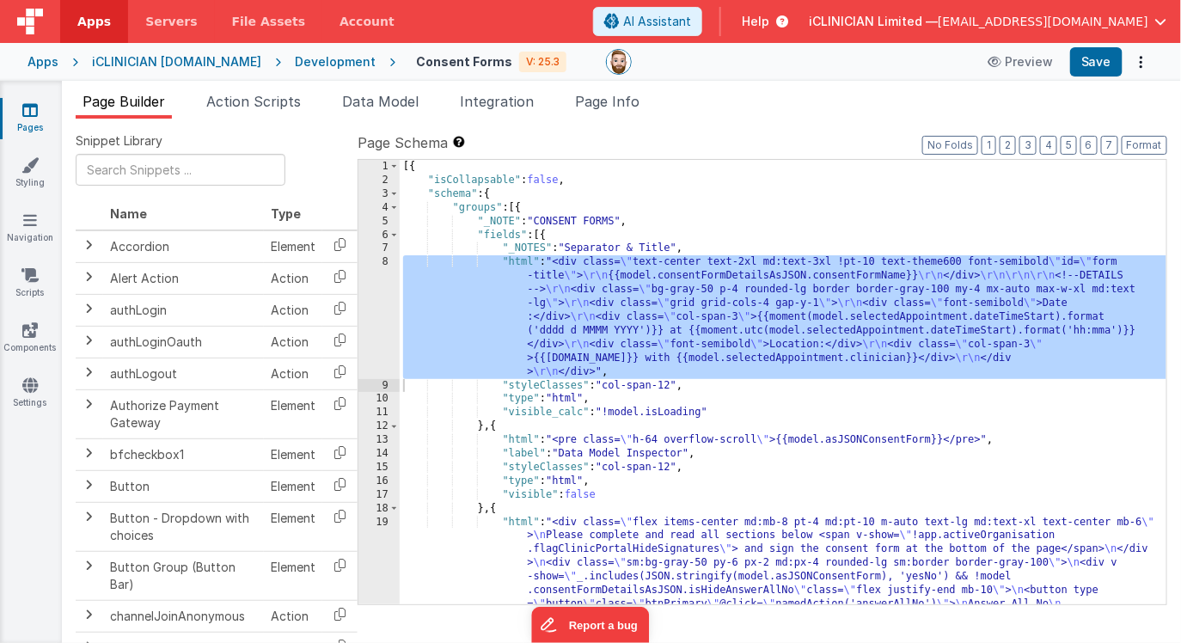
click at [52, 62] on div "Apps" at bounding box center [43, 61] width 31 height 17
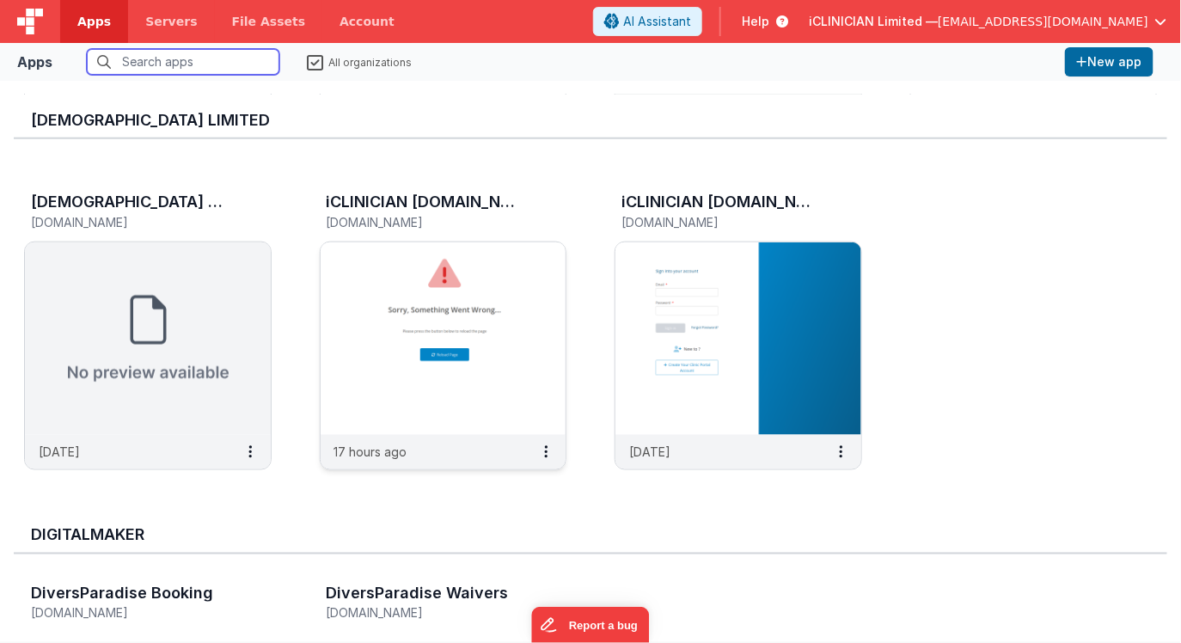
scroll to position [654, 0]
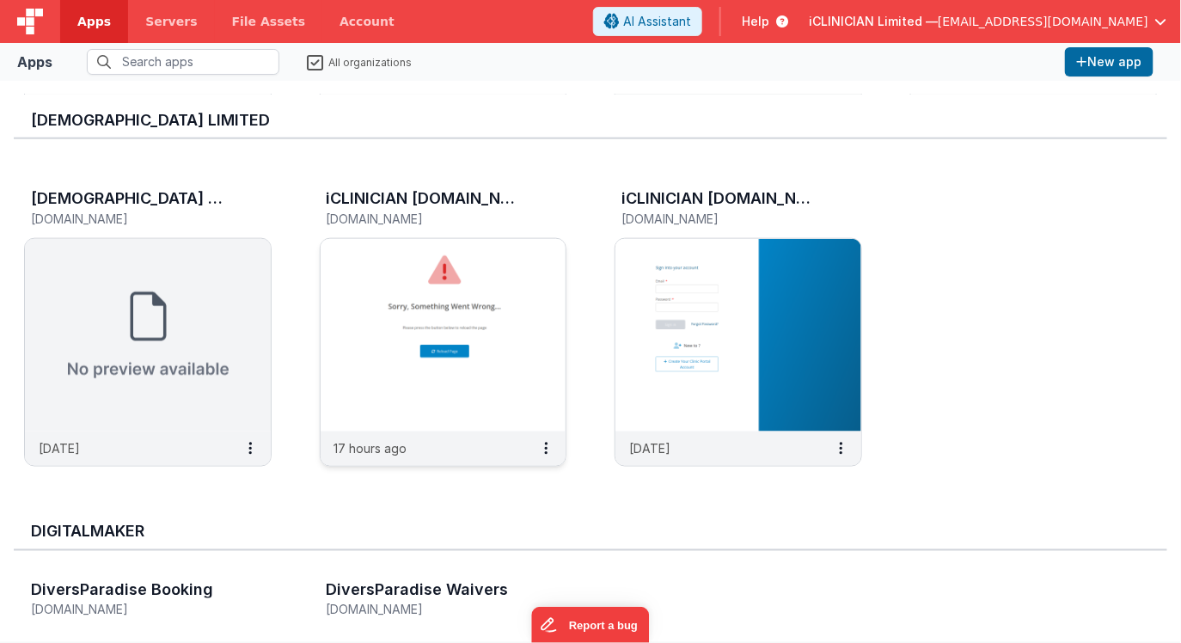
click at [505, 298] on img at bounding box center [444, 335] width 246 height 193
